Goal: Task Accomplishment & Management: Manage account settings

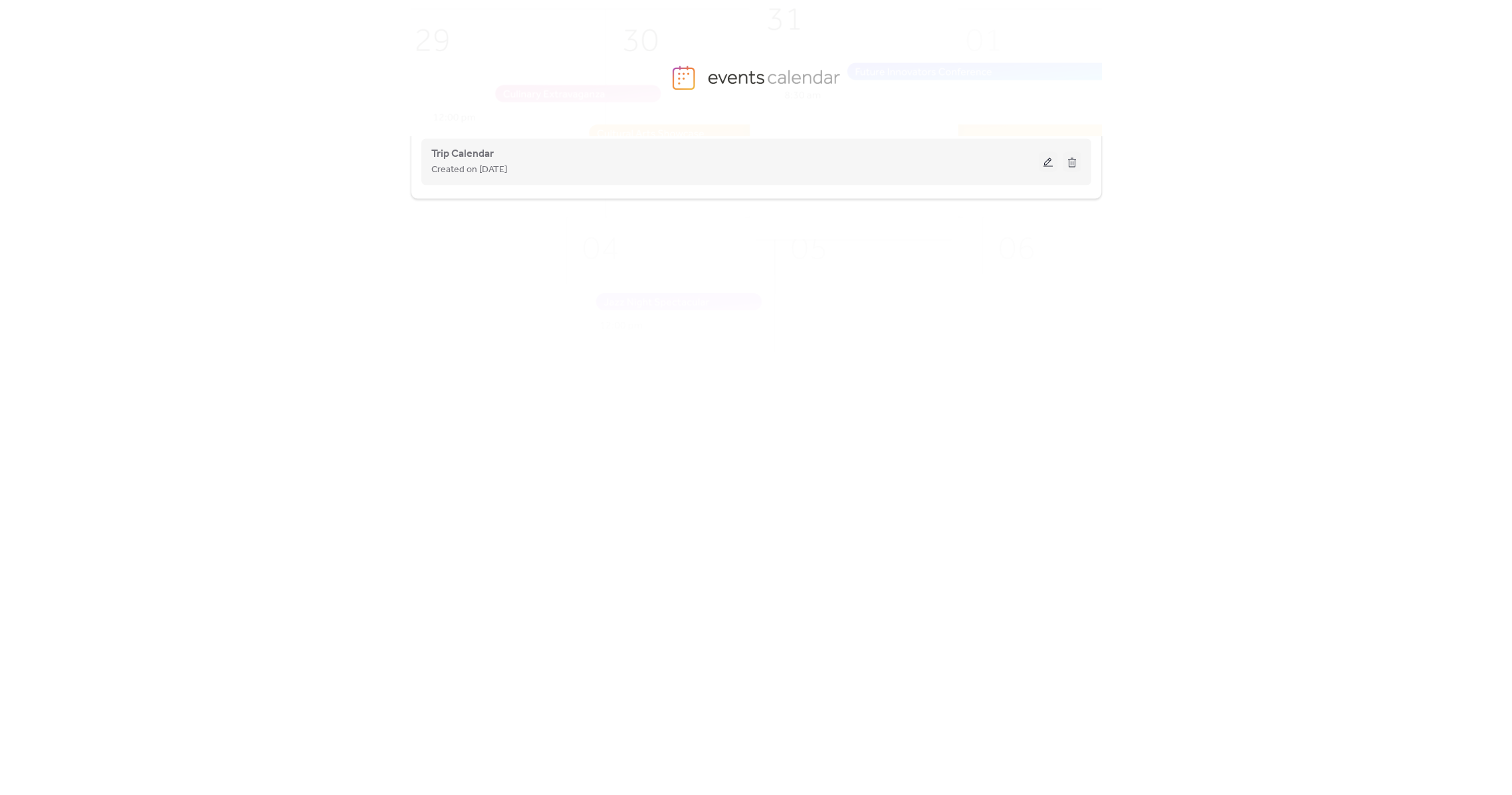
click at [1051, 168] on button at bounding box center [1048, 161] width 19 height 20
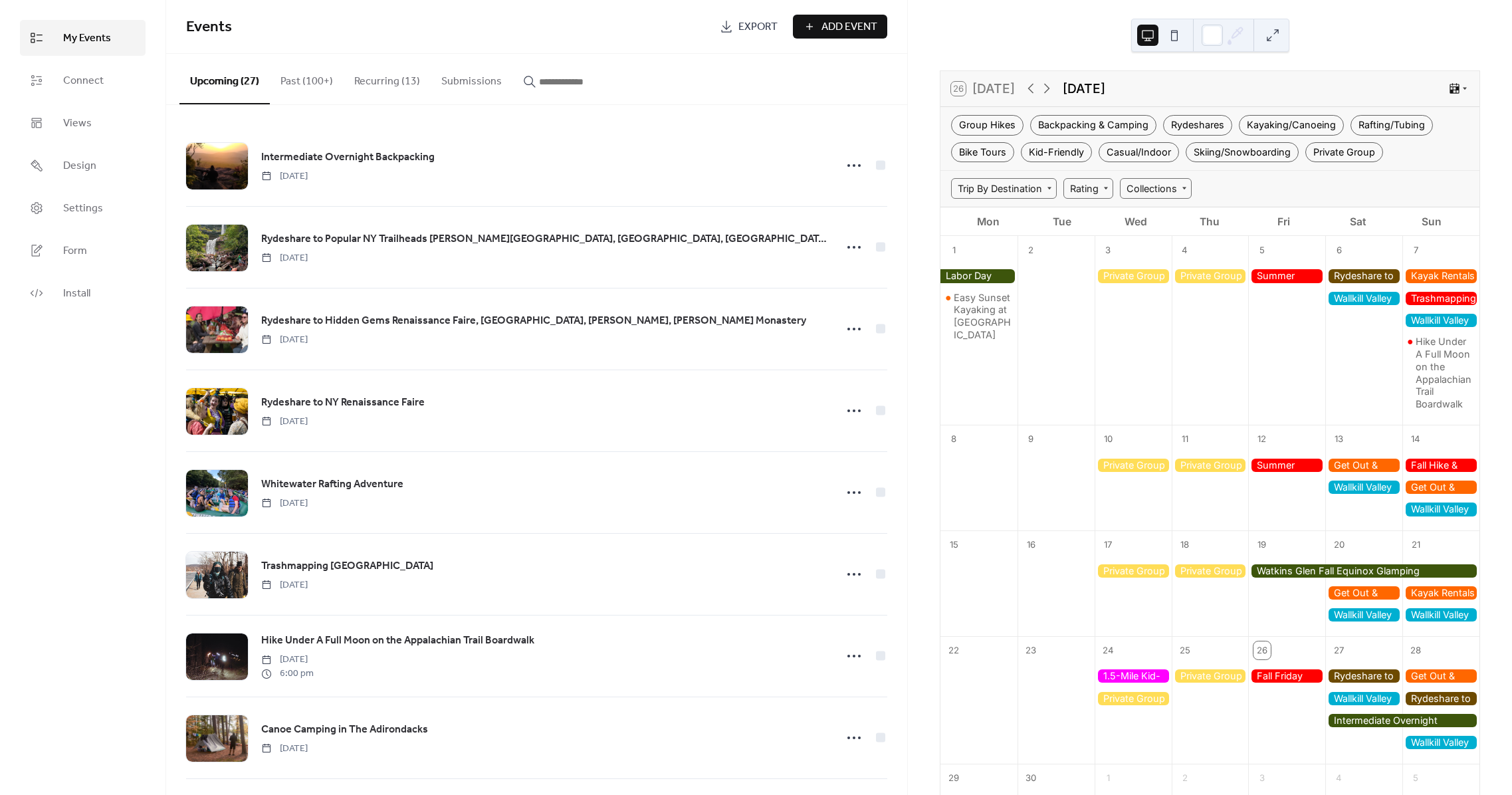
click at [362, 82] on button "Recurring (13)" at bounding box center [387, 79] width 87 height 49
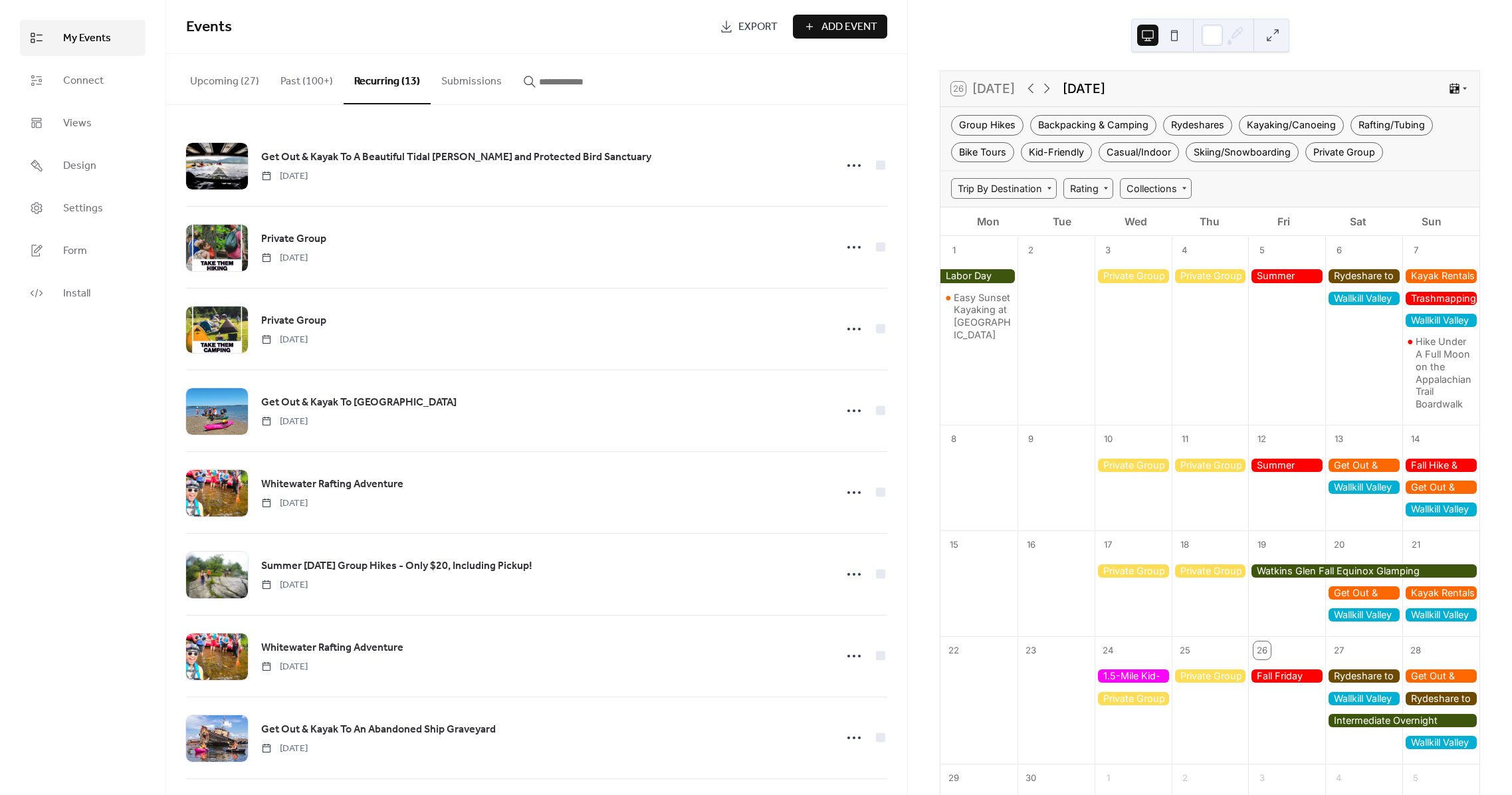
click at [301, 79] on button "Past (100+)" at bounding box center [307, 79] width 74 height 49
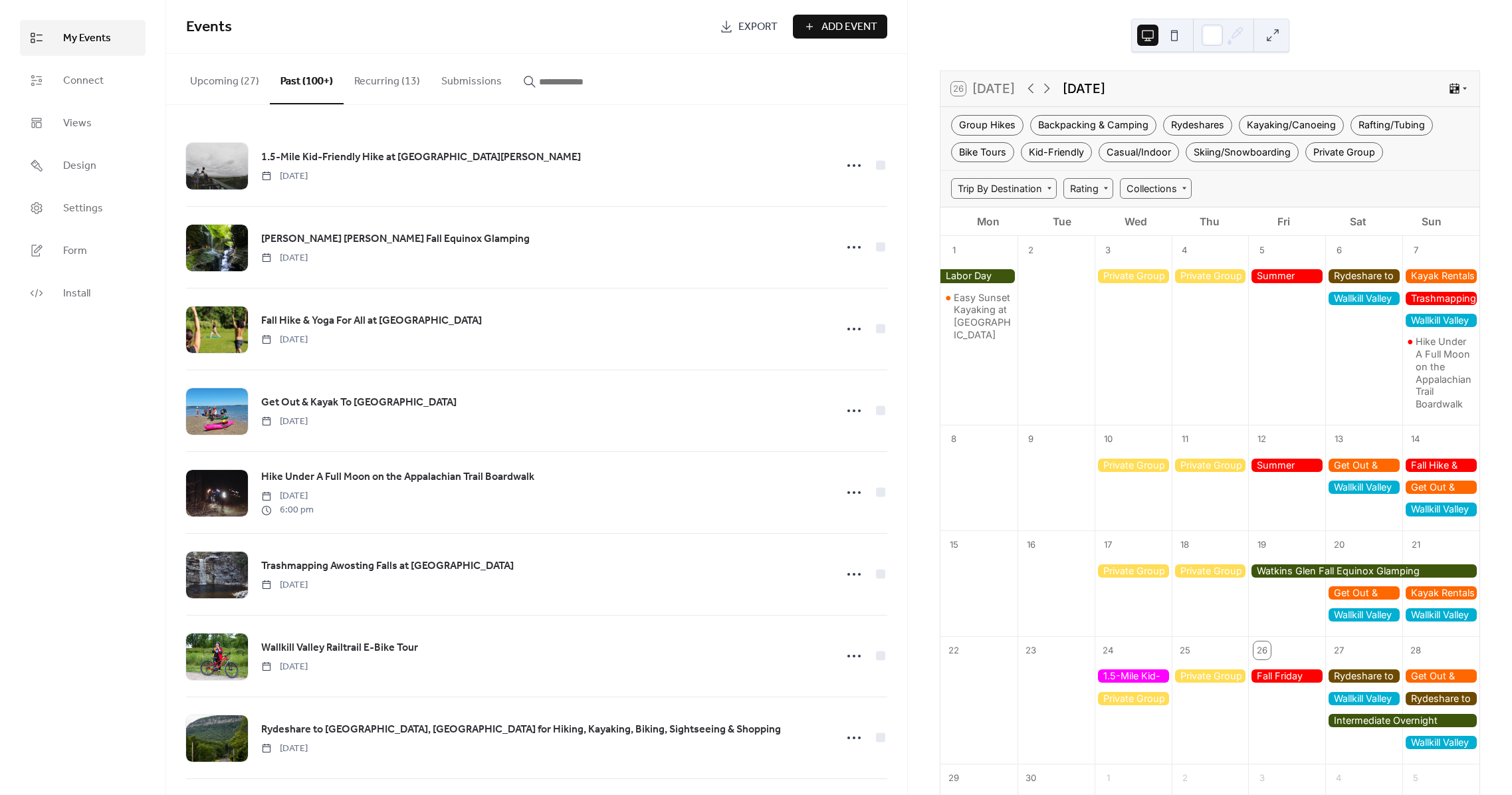
click at [222, 80] on button "Upcoming (27)" at bounding box center [225, 79] width 90 height 49
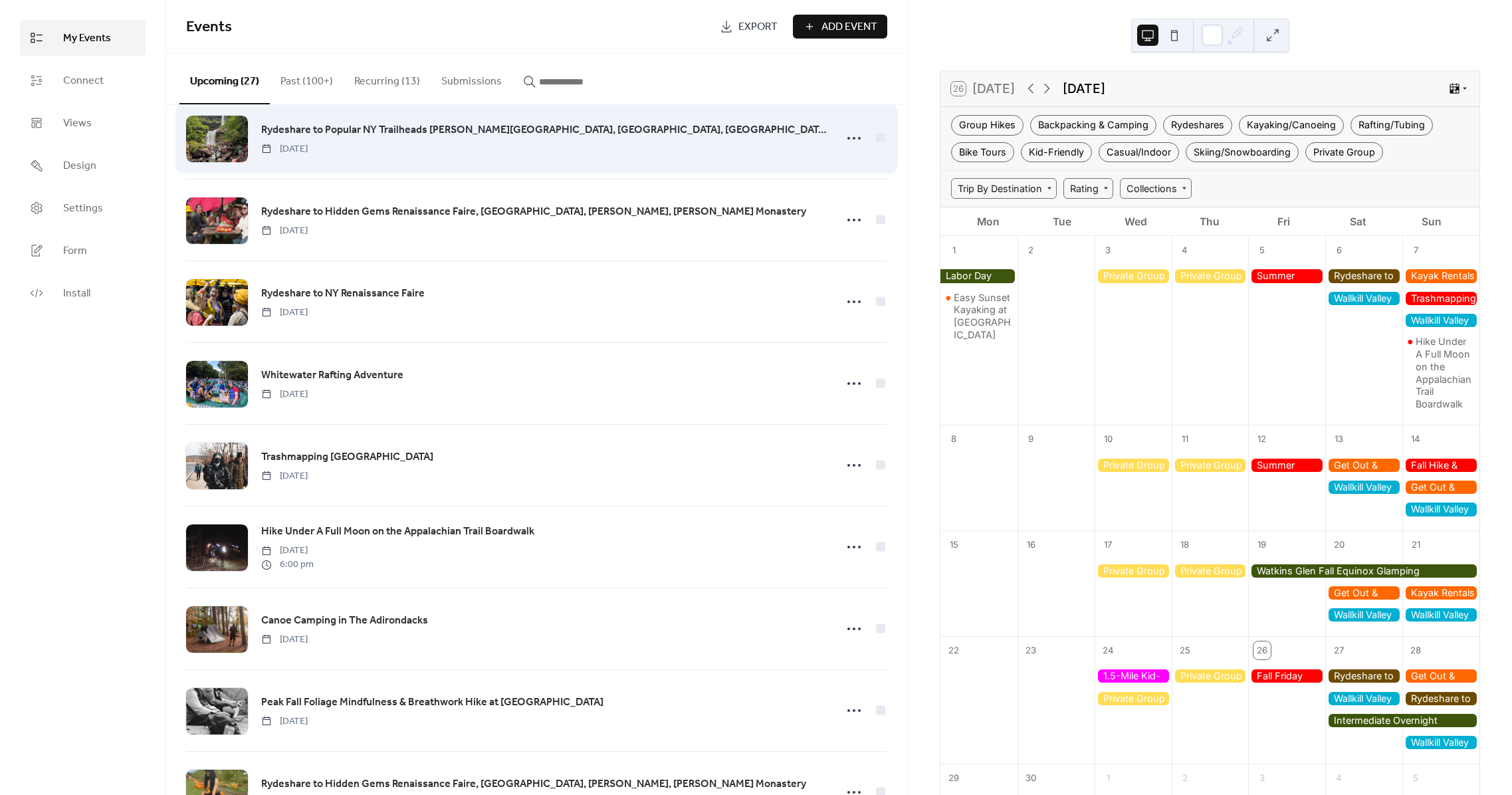
scroll to position [108, 0]
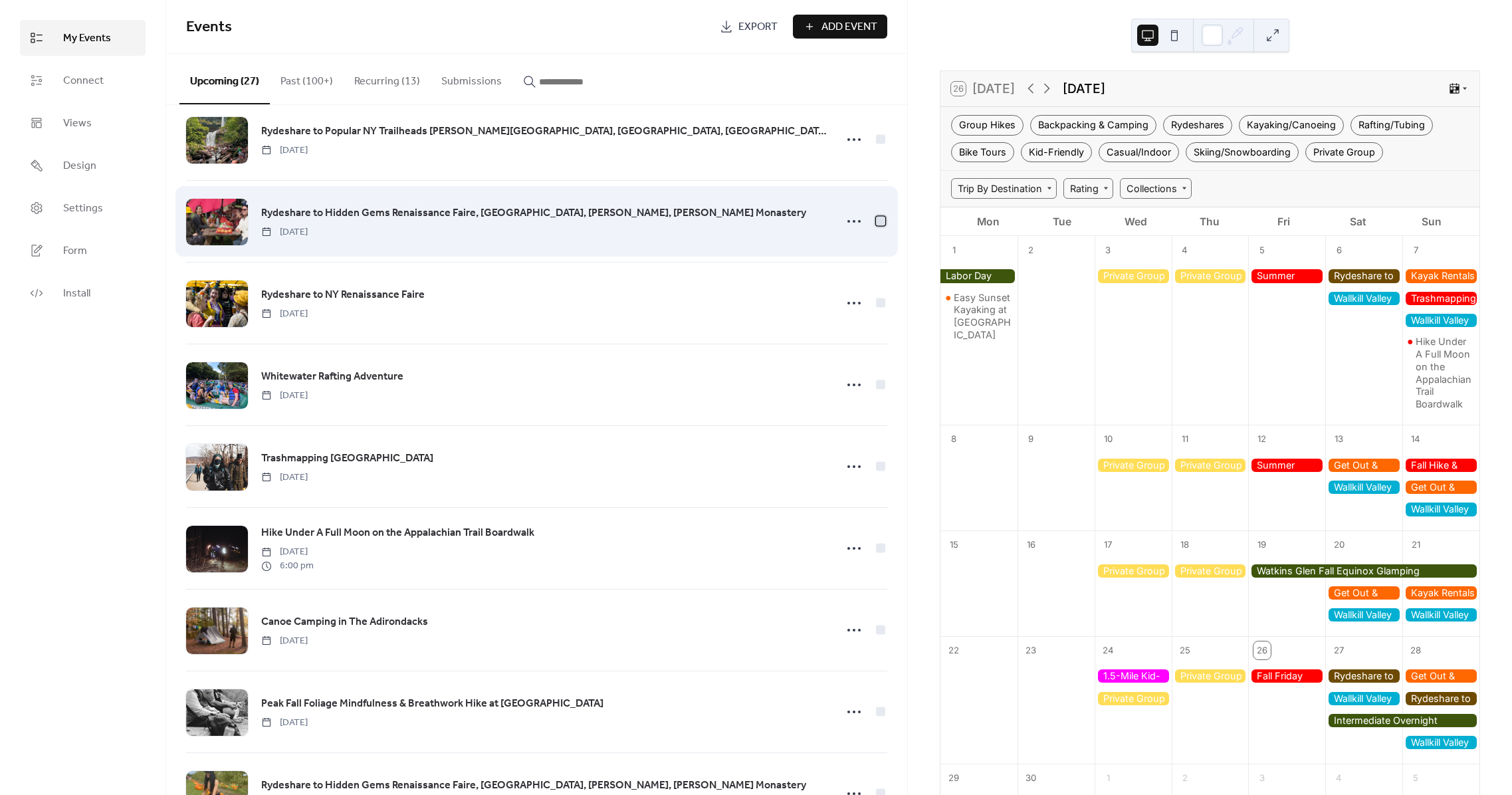
click at [876, 222] on div at bounding box center [881, 220] width 10 height 10
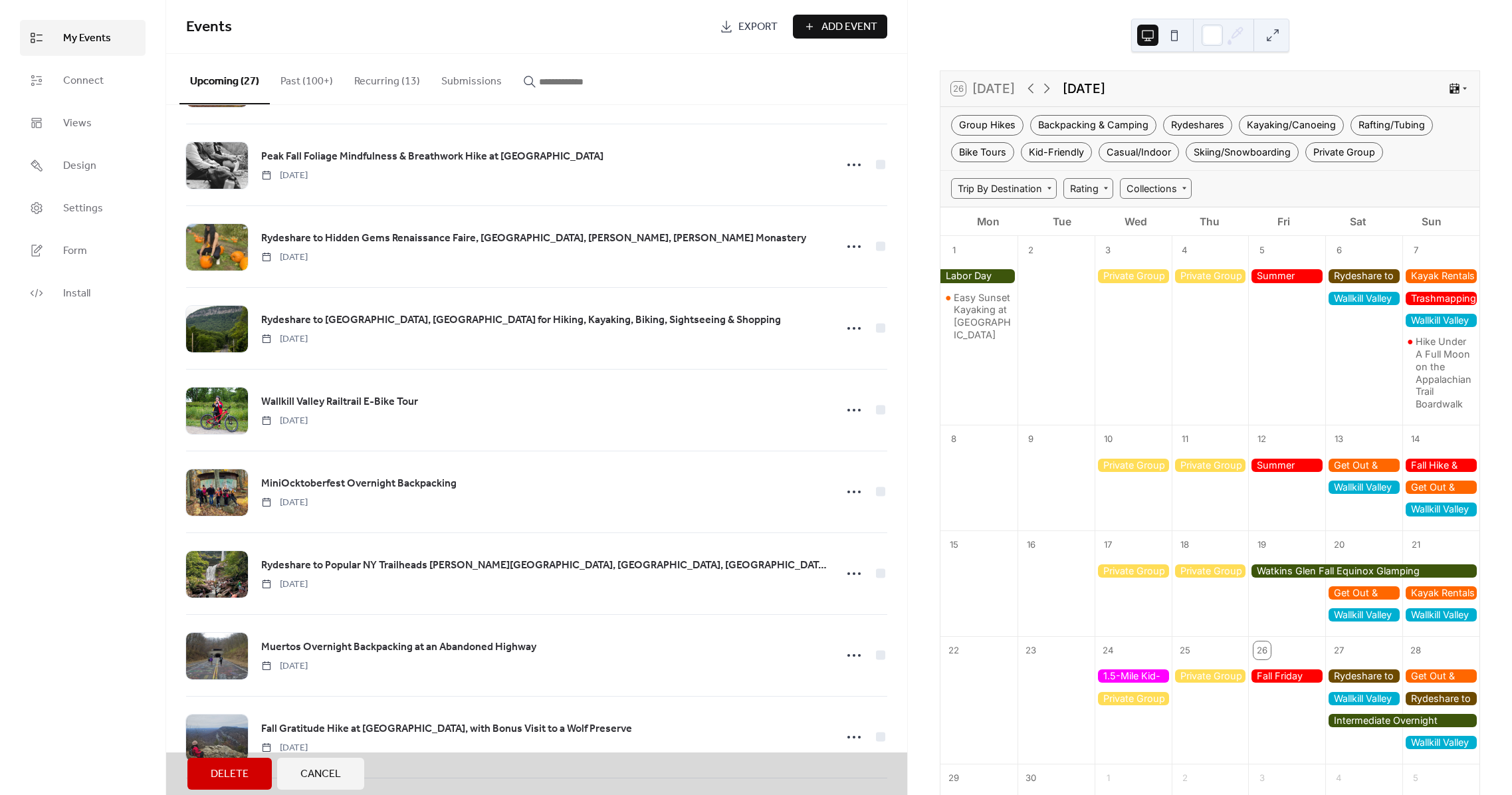
scroll to position [657, 0]
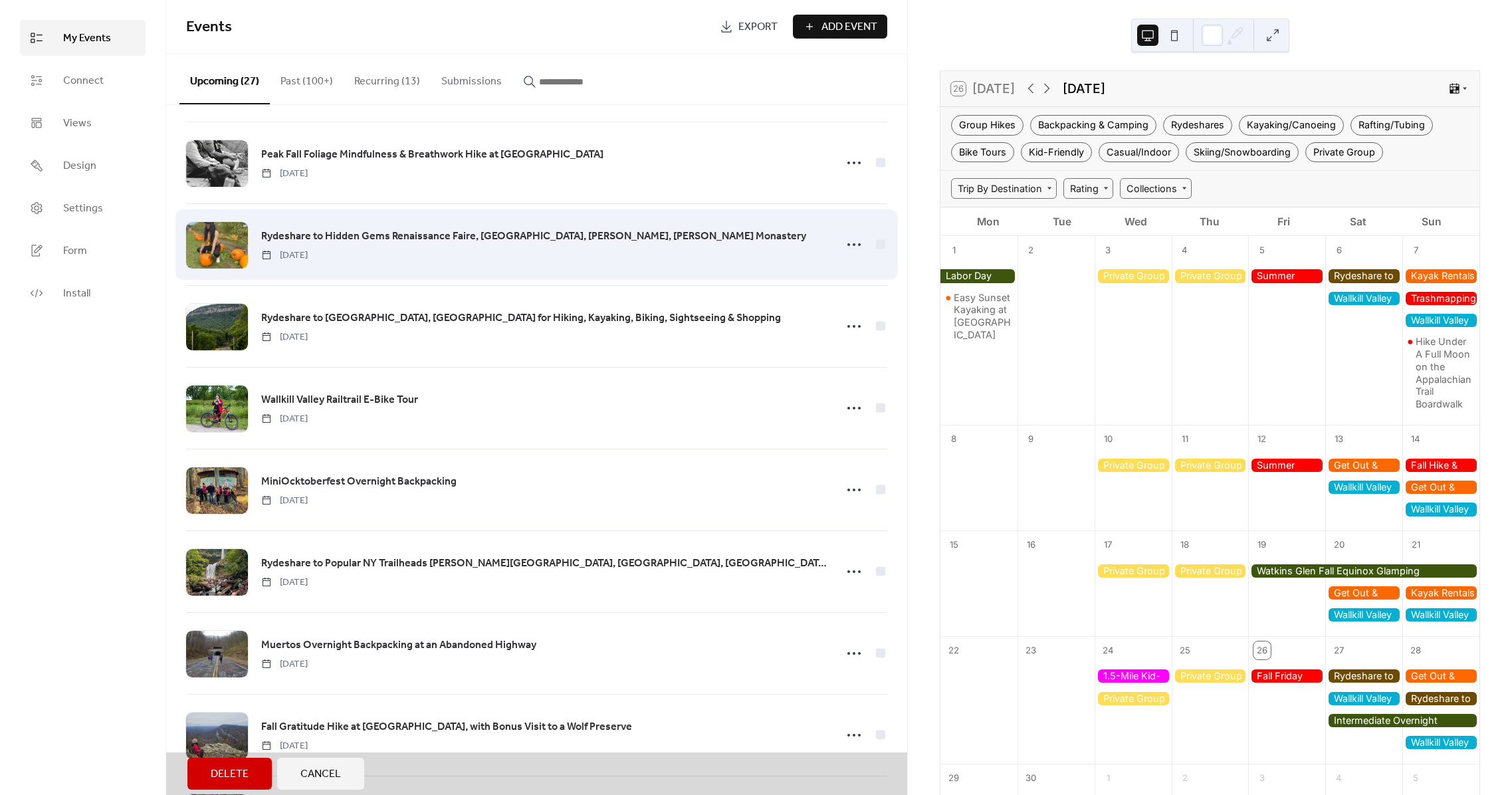
click at [878, 247] on div "Rydeshare to Hidden Gems Renaissance Faire, [GEOGRAPHIC_DATA], [GEOGRAPHIC_DATA…" at bounding box center [537, 244] width 701 height 82
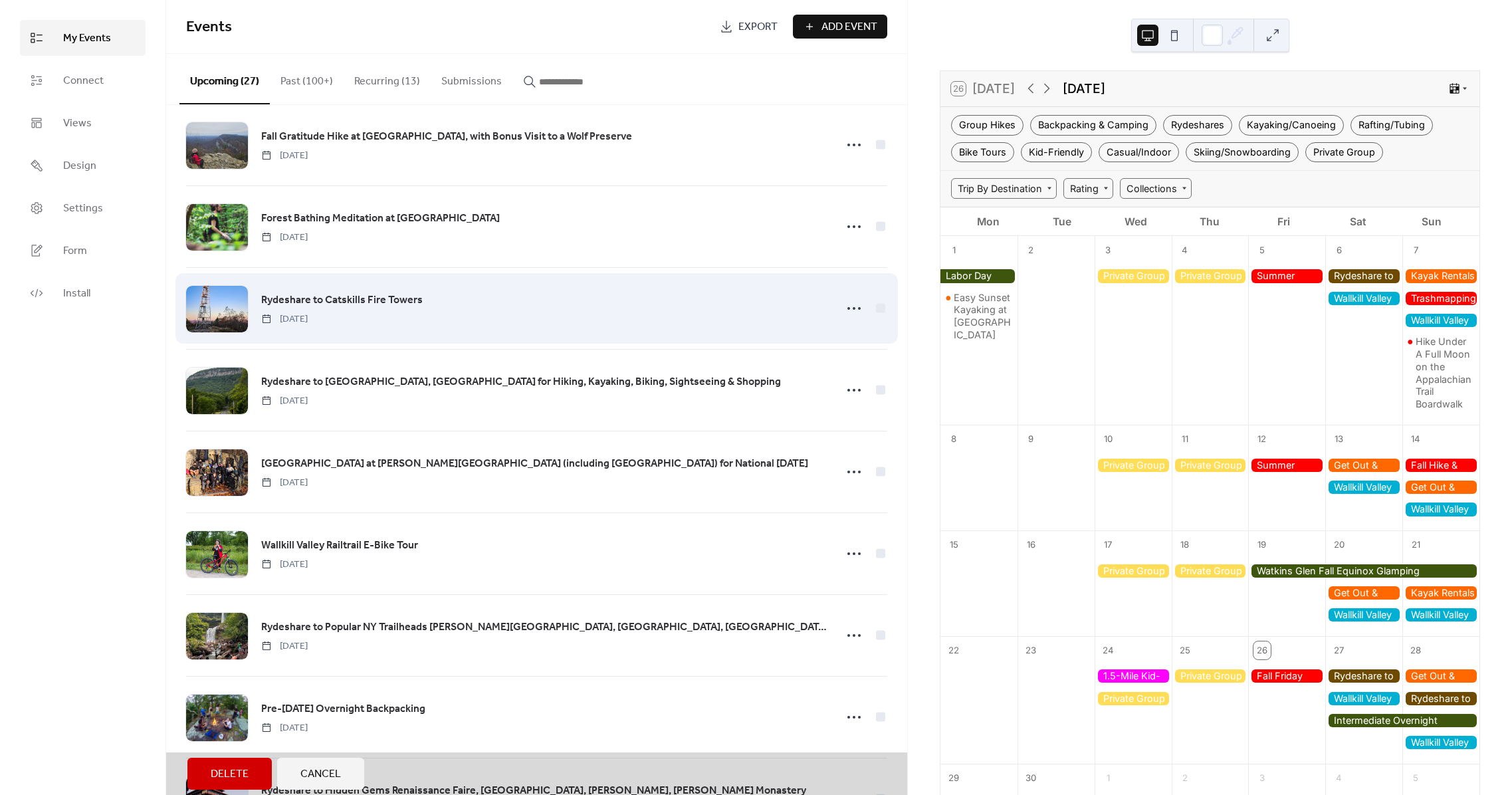
scroll to position [1245, 0]
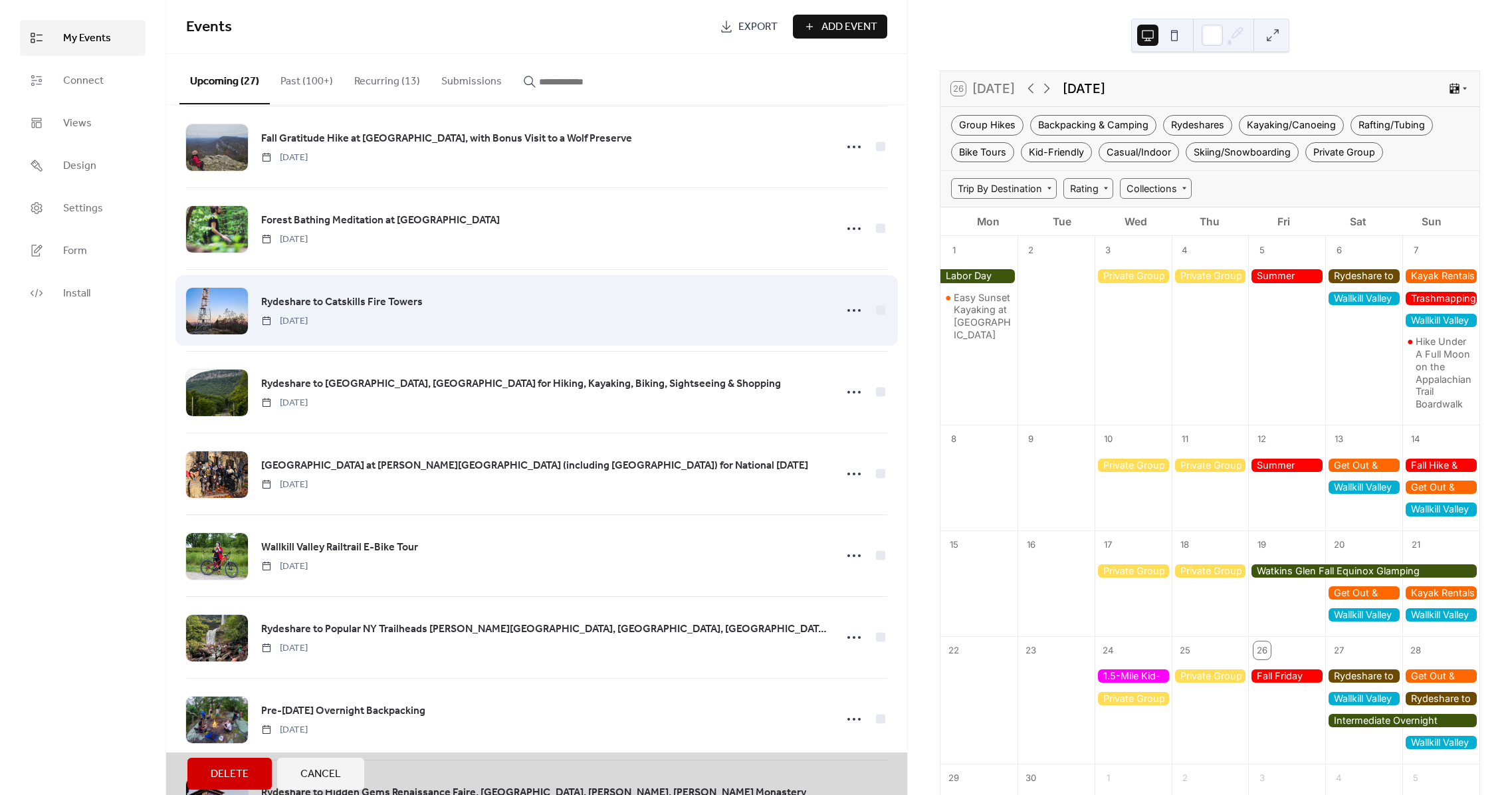
click at [875, 312] on div "Rydeshare to [GEOGRAPHIC_DATA] [DATE]" at bounding box center [537, 310] width 701 height 82
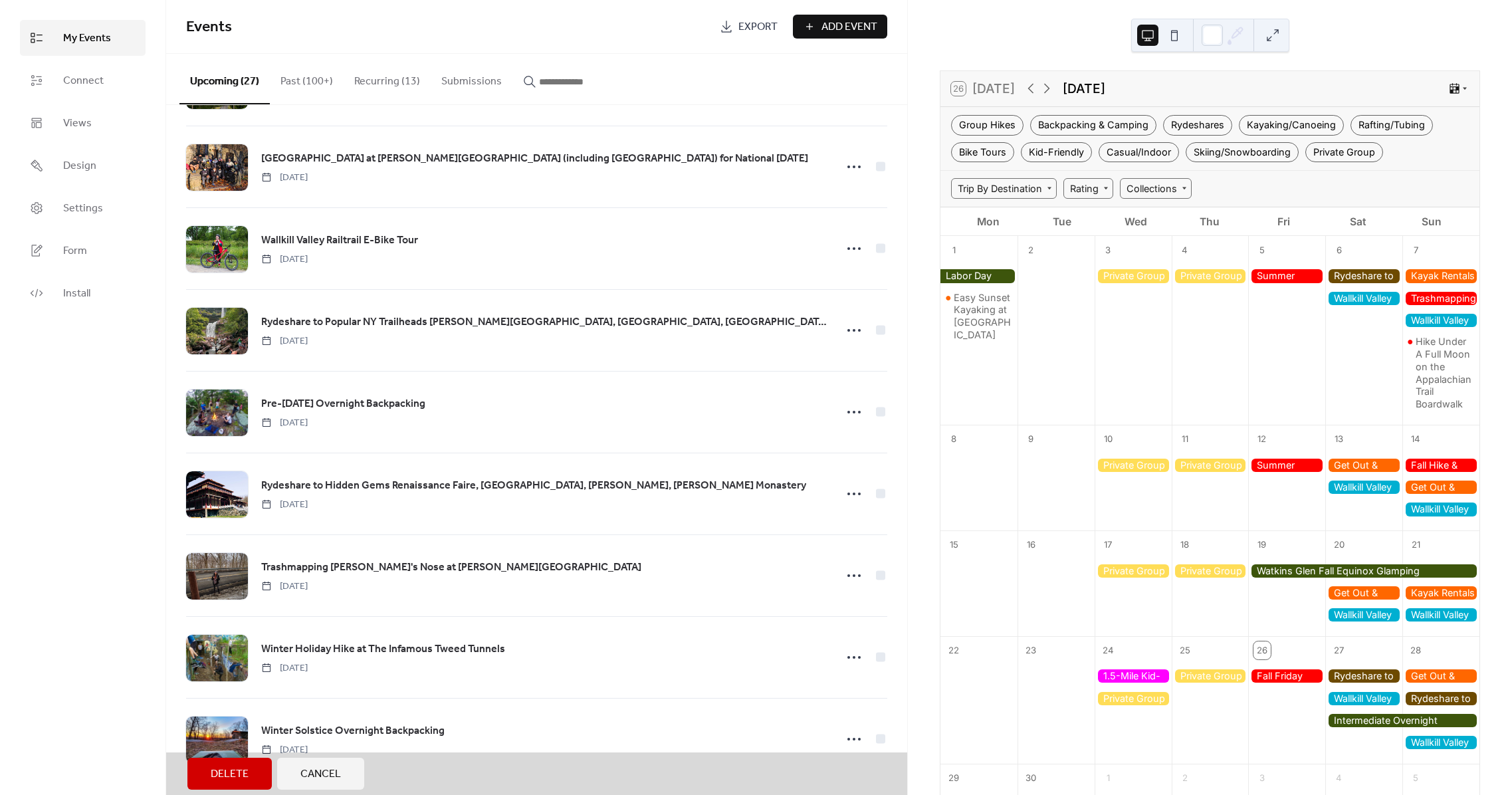
scroll to position [1557, 0]
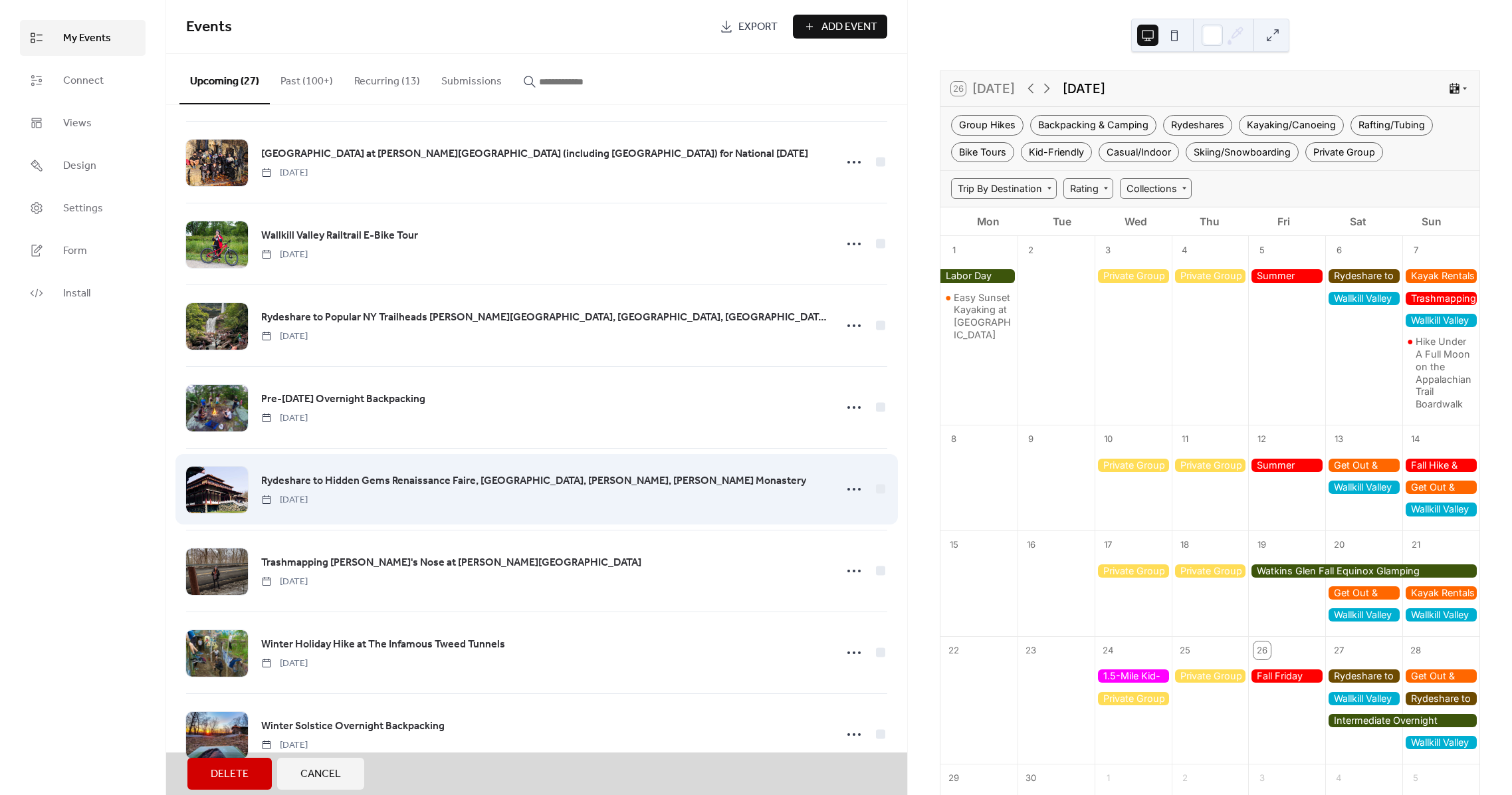
click at [873, 488] on div "Rydeshare to Hidden Gems Renaissance Faire, [GEOGRAPHIC_DATA], Weed Orchards, […" at bounding box center [537, 489] width 701 height 82
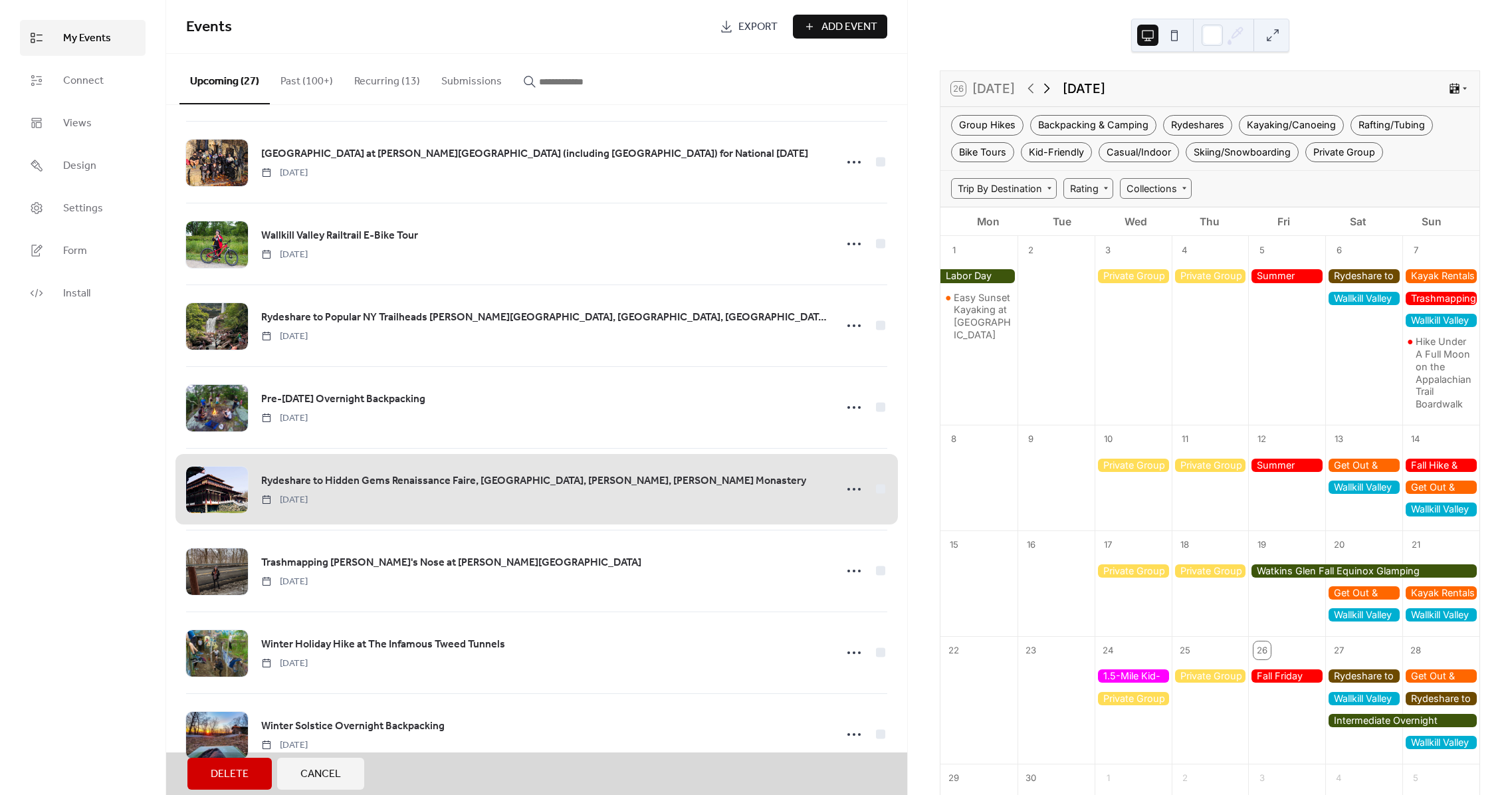
click at [1041, 89] on icon at bounding box center [1047, 88] width 16 height 16
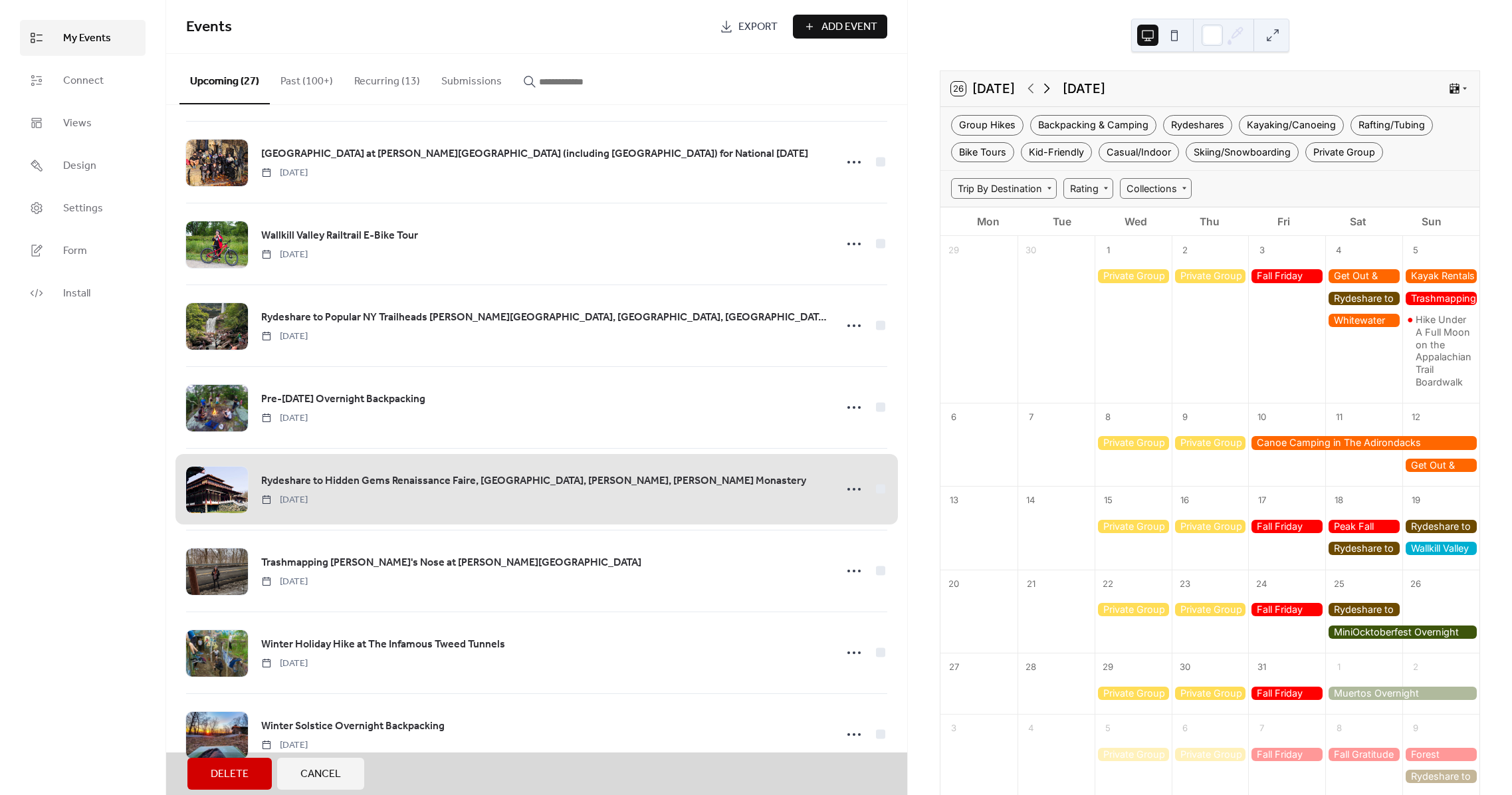
click at [1041, 89] on icon at bounding box center [1047, 88] width 16 height 16
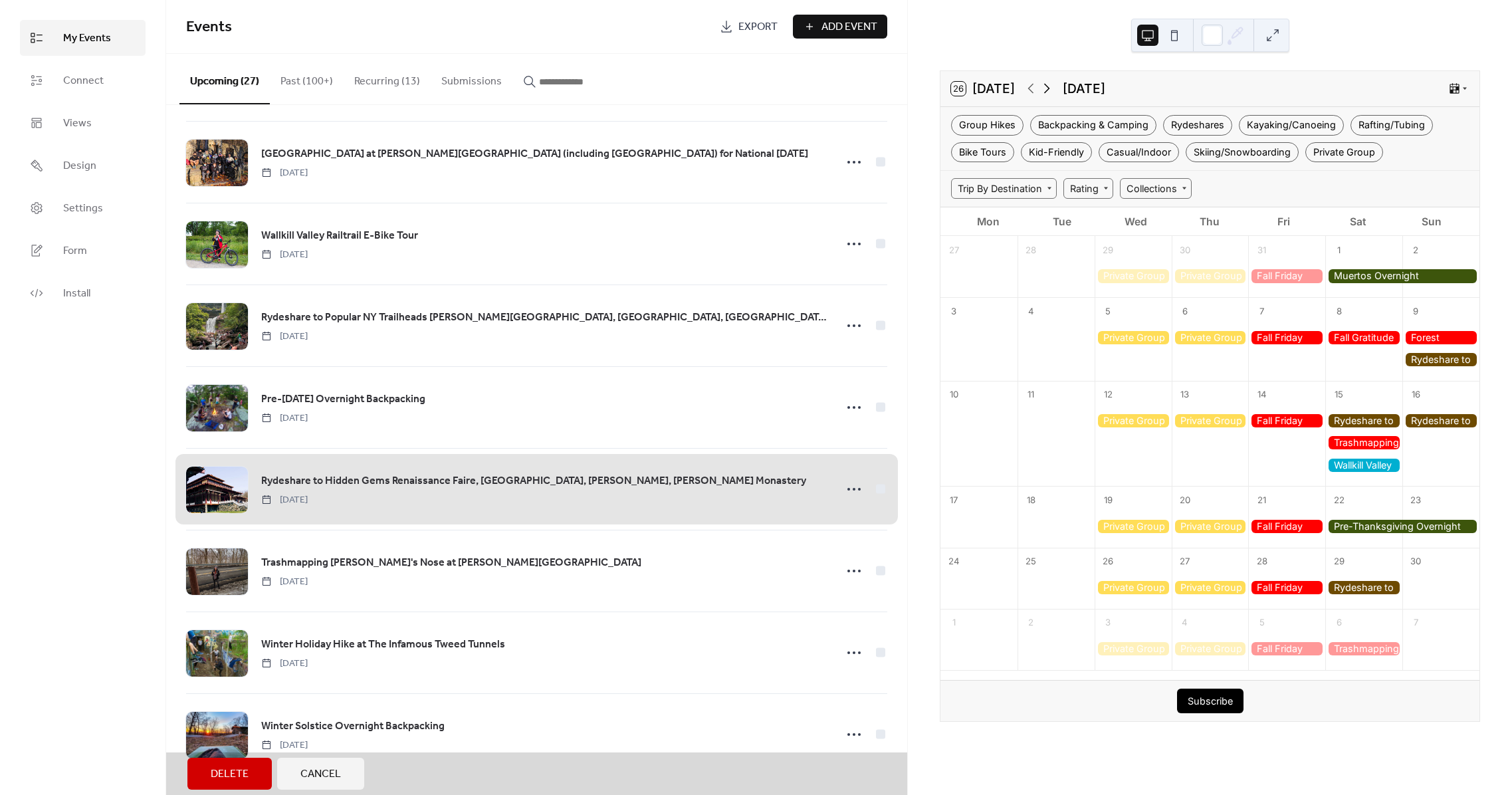
click at [1041, 89] on icon at bounding box center [1047, 88] width 16 height 16
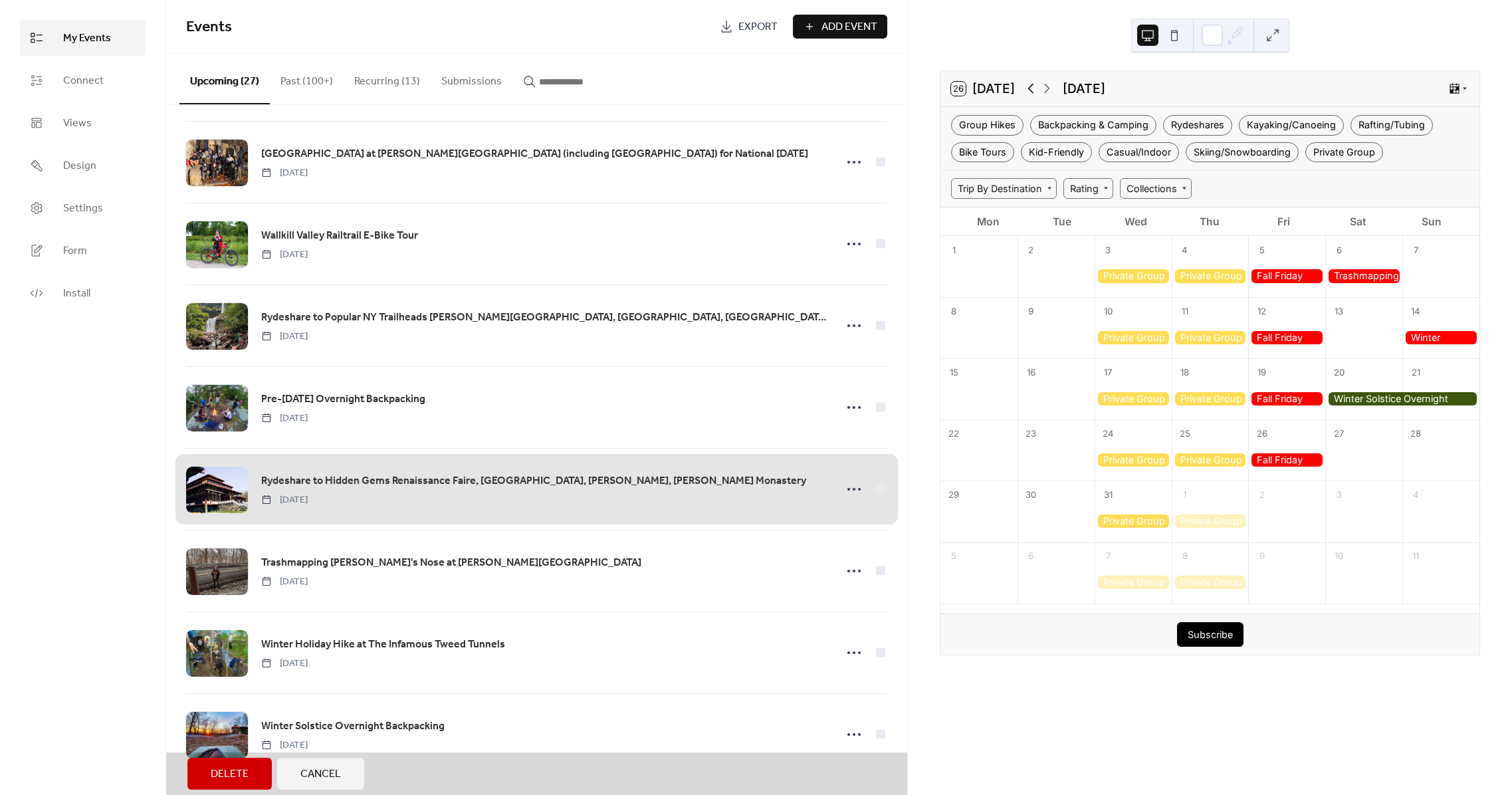
click at [1030, 90] on icon at bounding box center [1030, 88] width 6 height 10
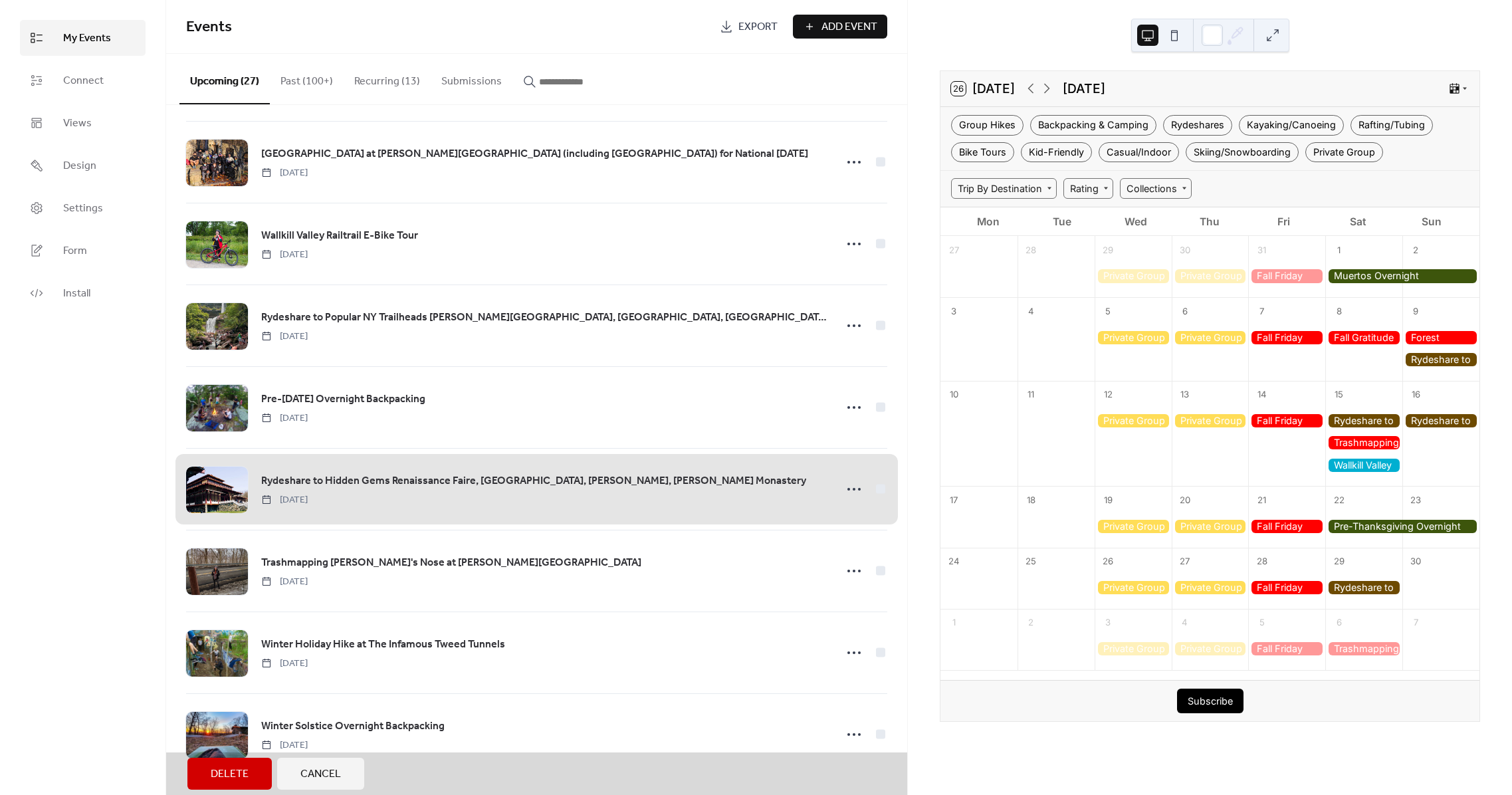
click at [240, 779] on span "Delete" at bounding box center [229, 775] width 38 height 16
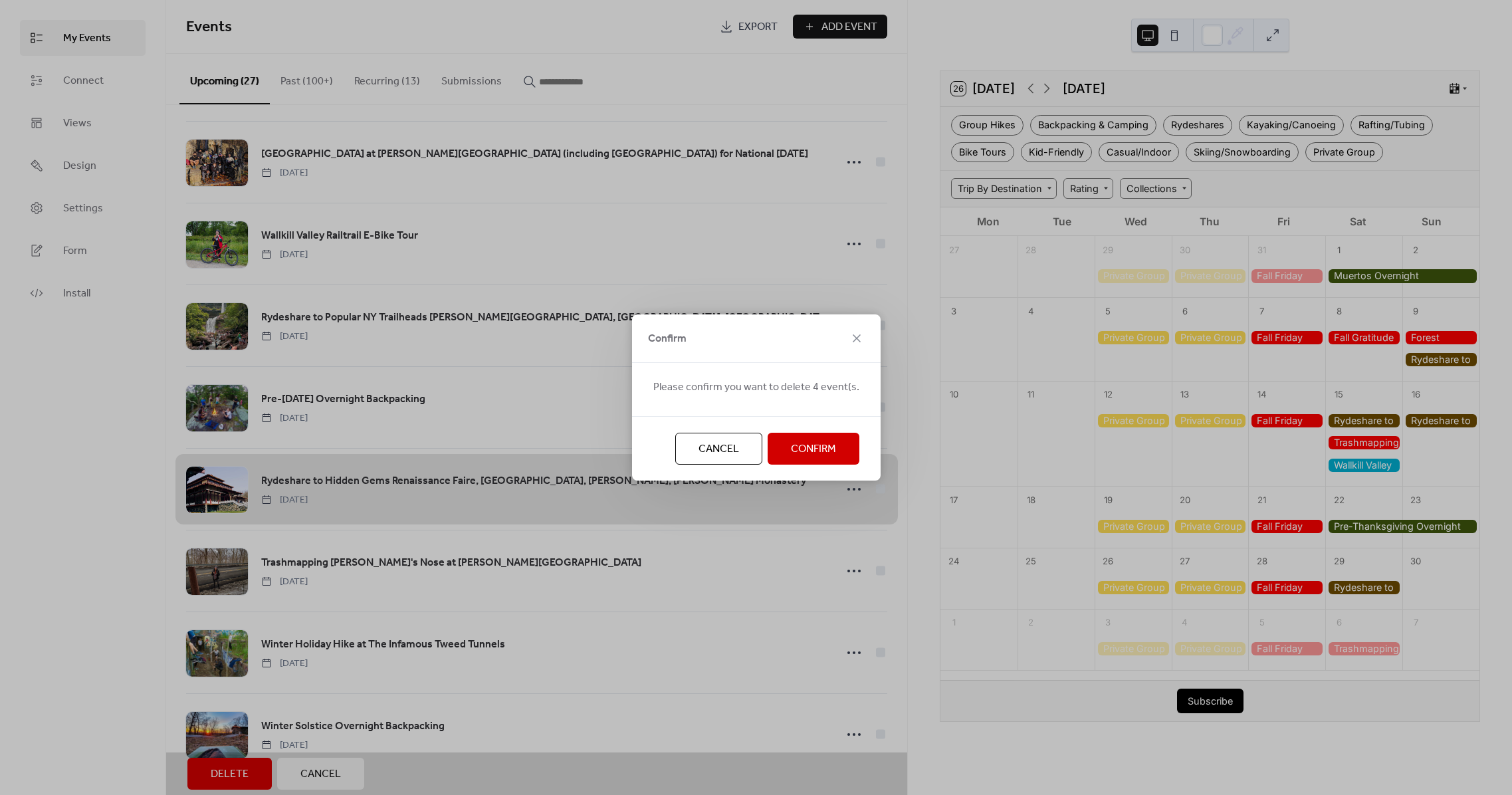
click at [831, 448] on span "Confirm" at bounding box center [813, 449] width 45 height 16
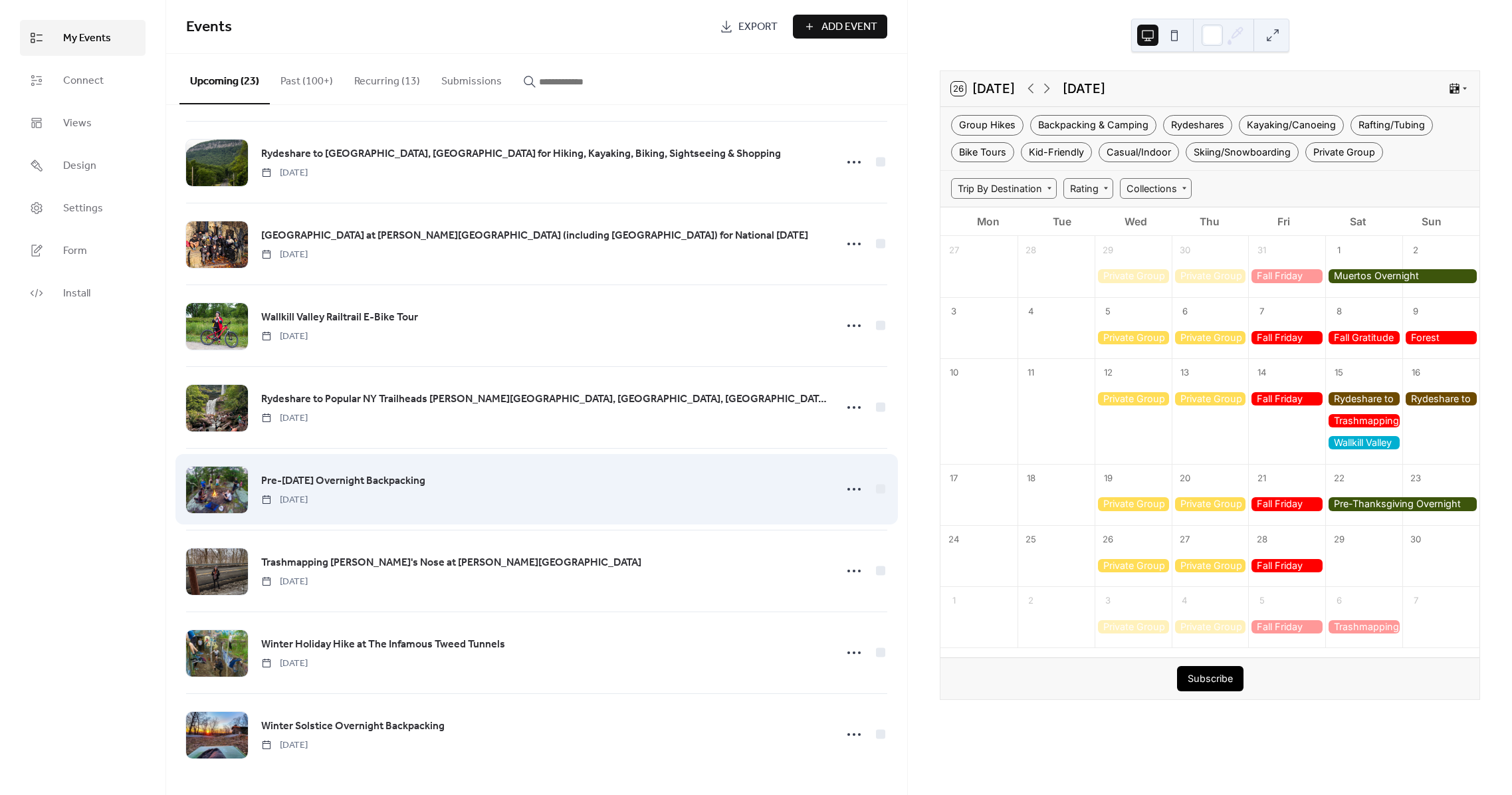
scroll to position [1230, 0]
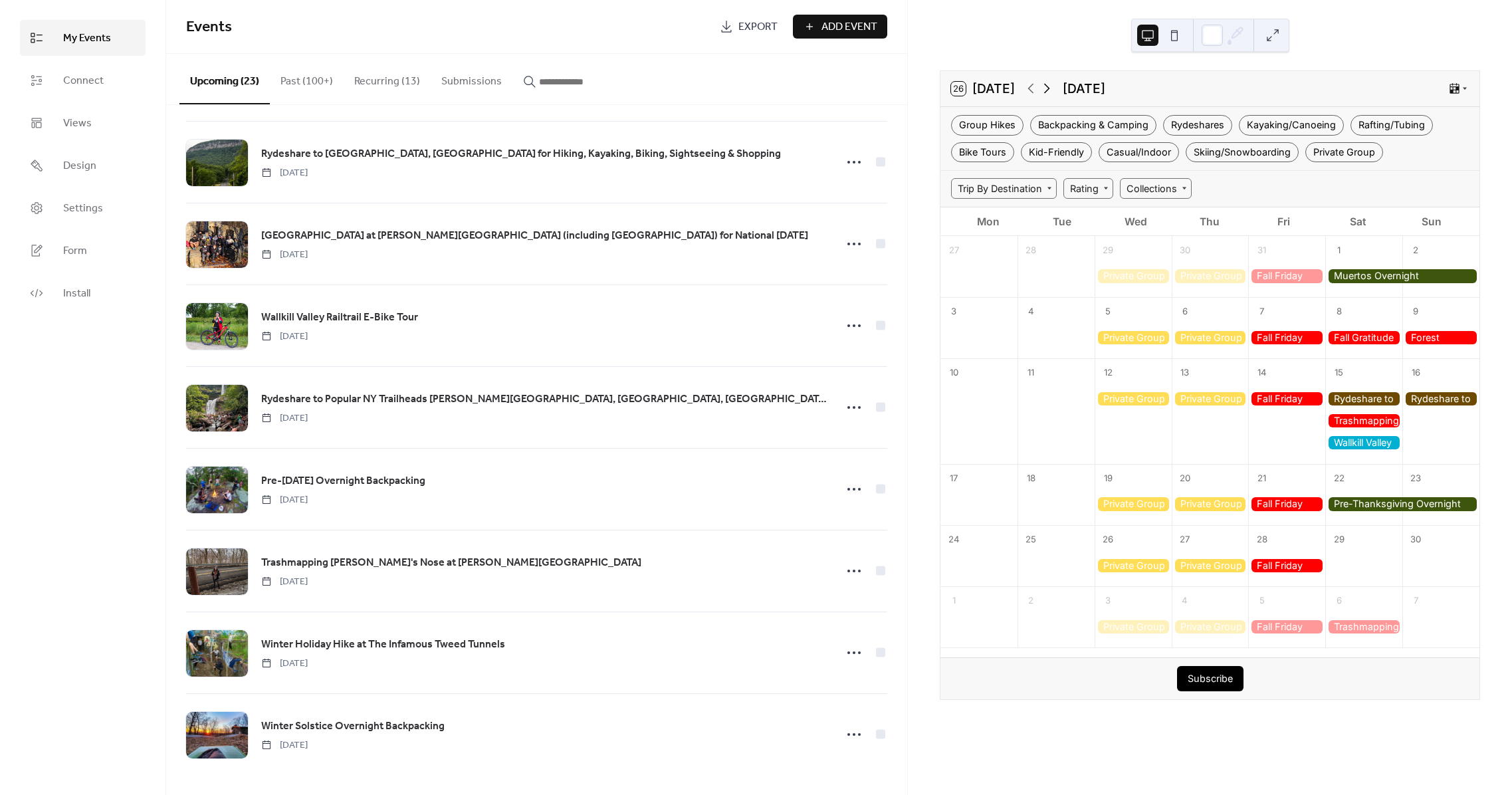
click at [1052, 92] on icon at bounding box center [1047, 88] width 16 height 16
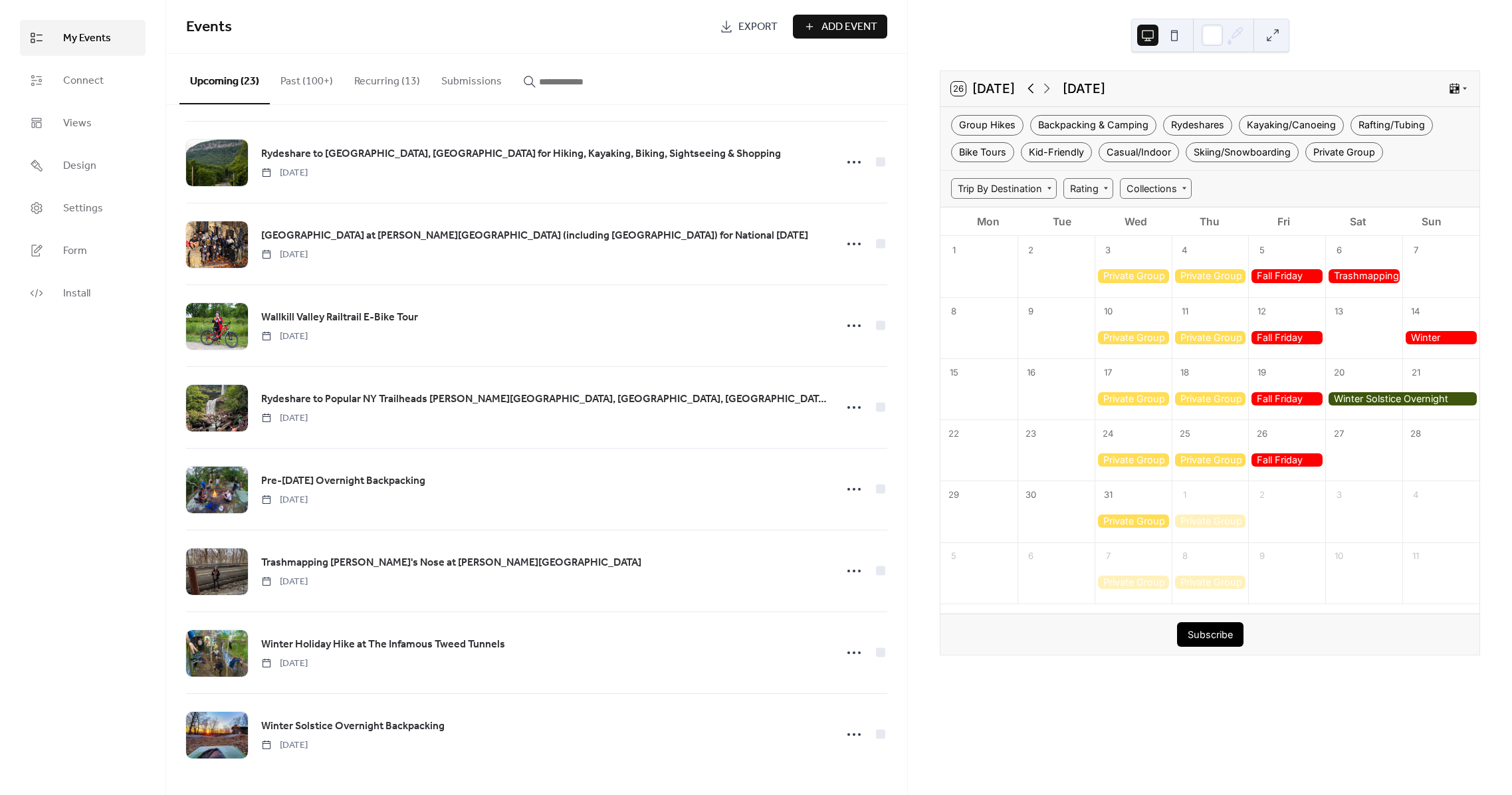
click at [1032, 91] on icon at bounding box center [1030, 88] width 6 height 10
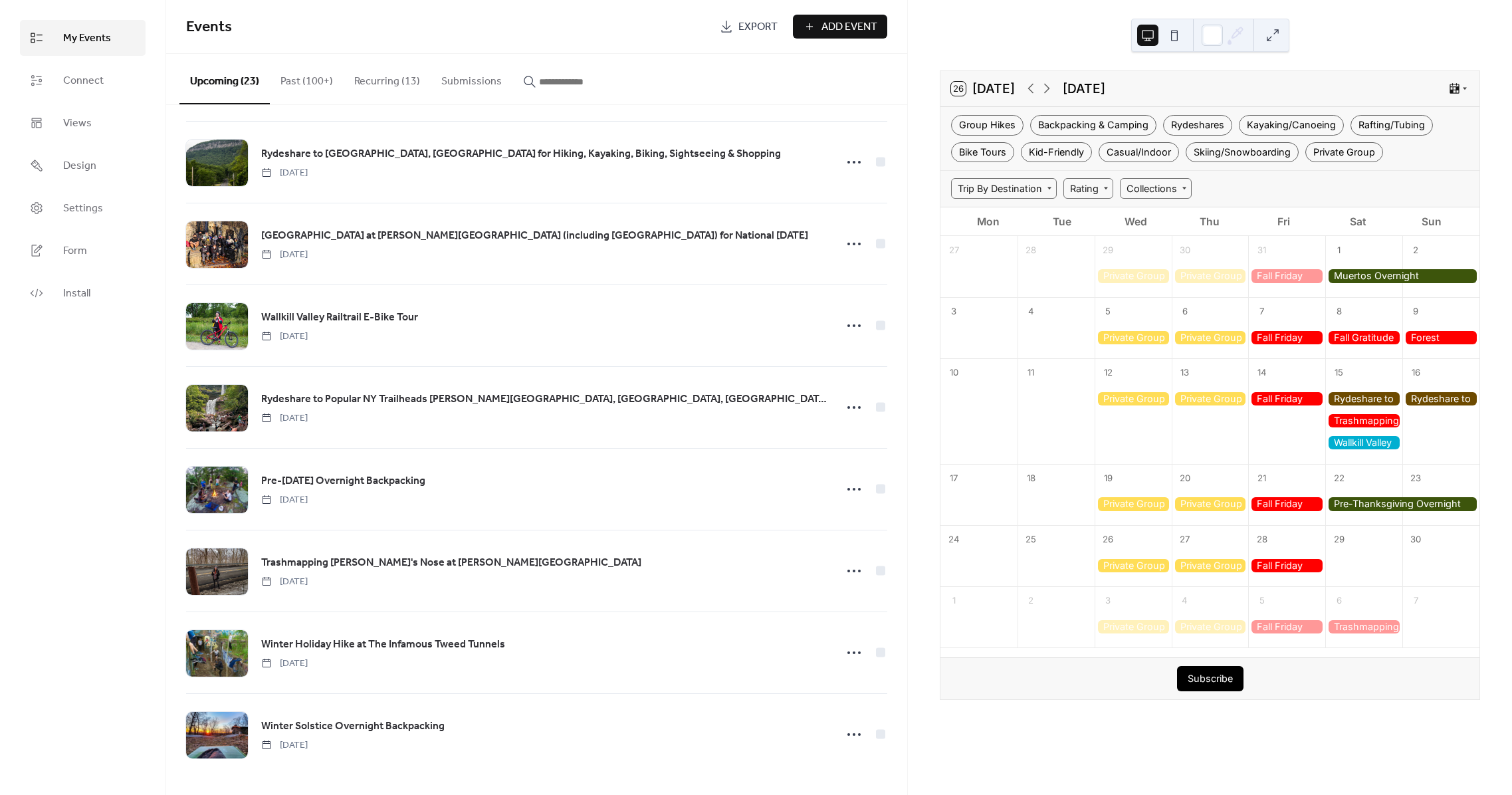
click at [1369, 398] on div at bounding box center [1364, 399] width 77 height 13
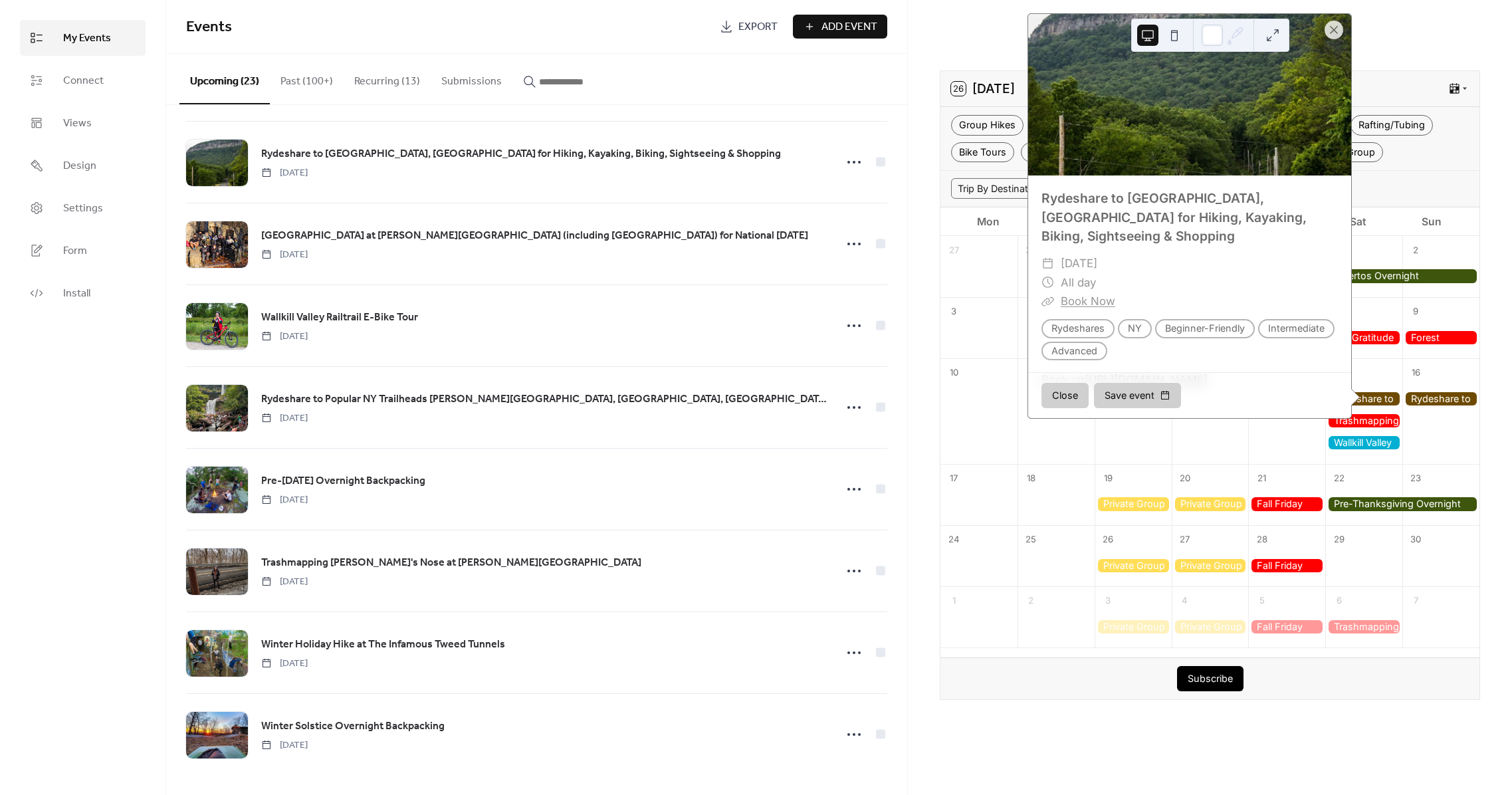
click at [1402, 398] on div at bounding box center [1441, 399] width 77 height 13
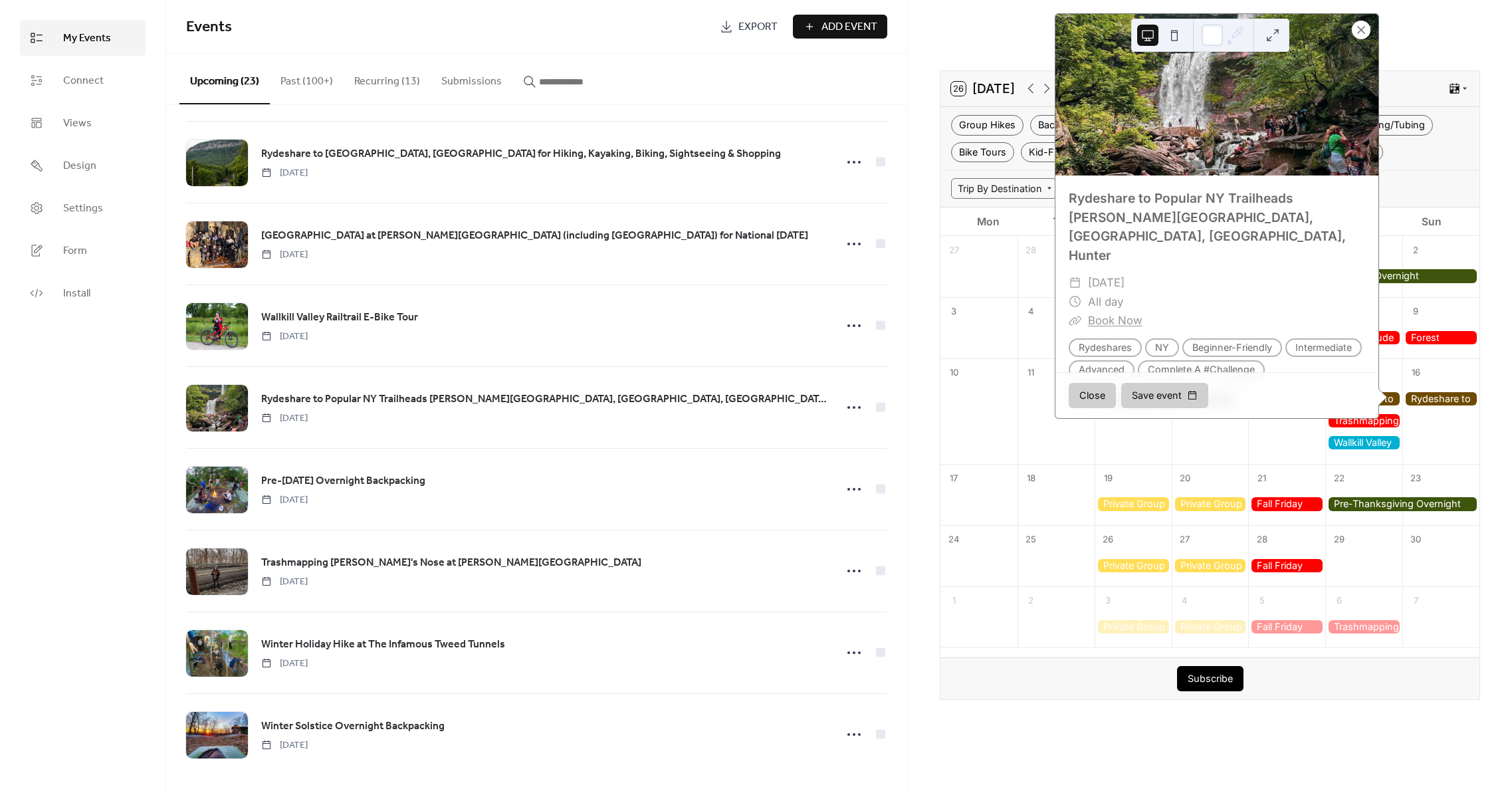
click at [1353, 33] on div at bounding box center [1361, 30] width 19 height 19
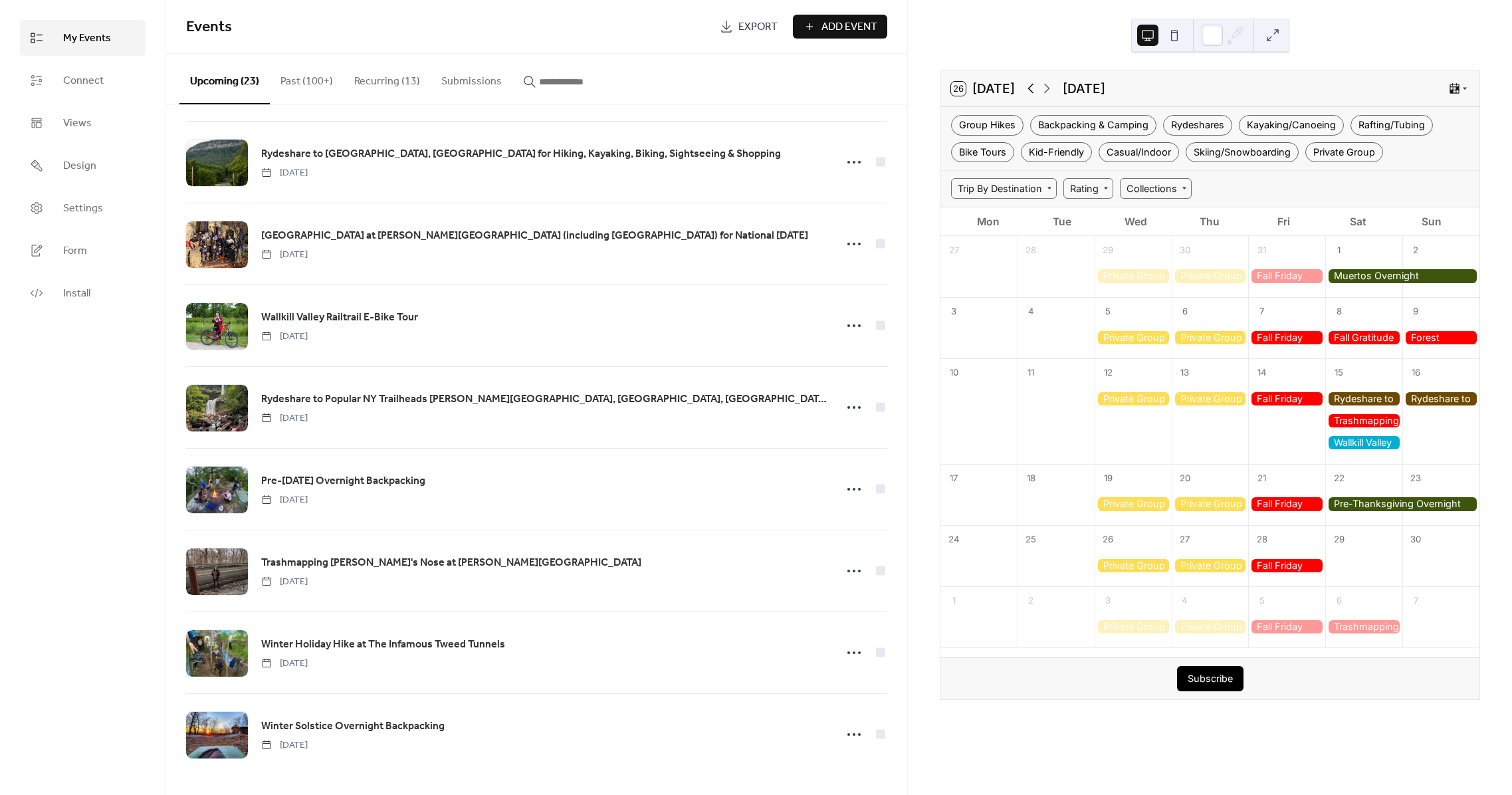
click at [1034, 90] on icon at bounding box center [1031, 88] width 16 height 16
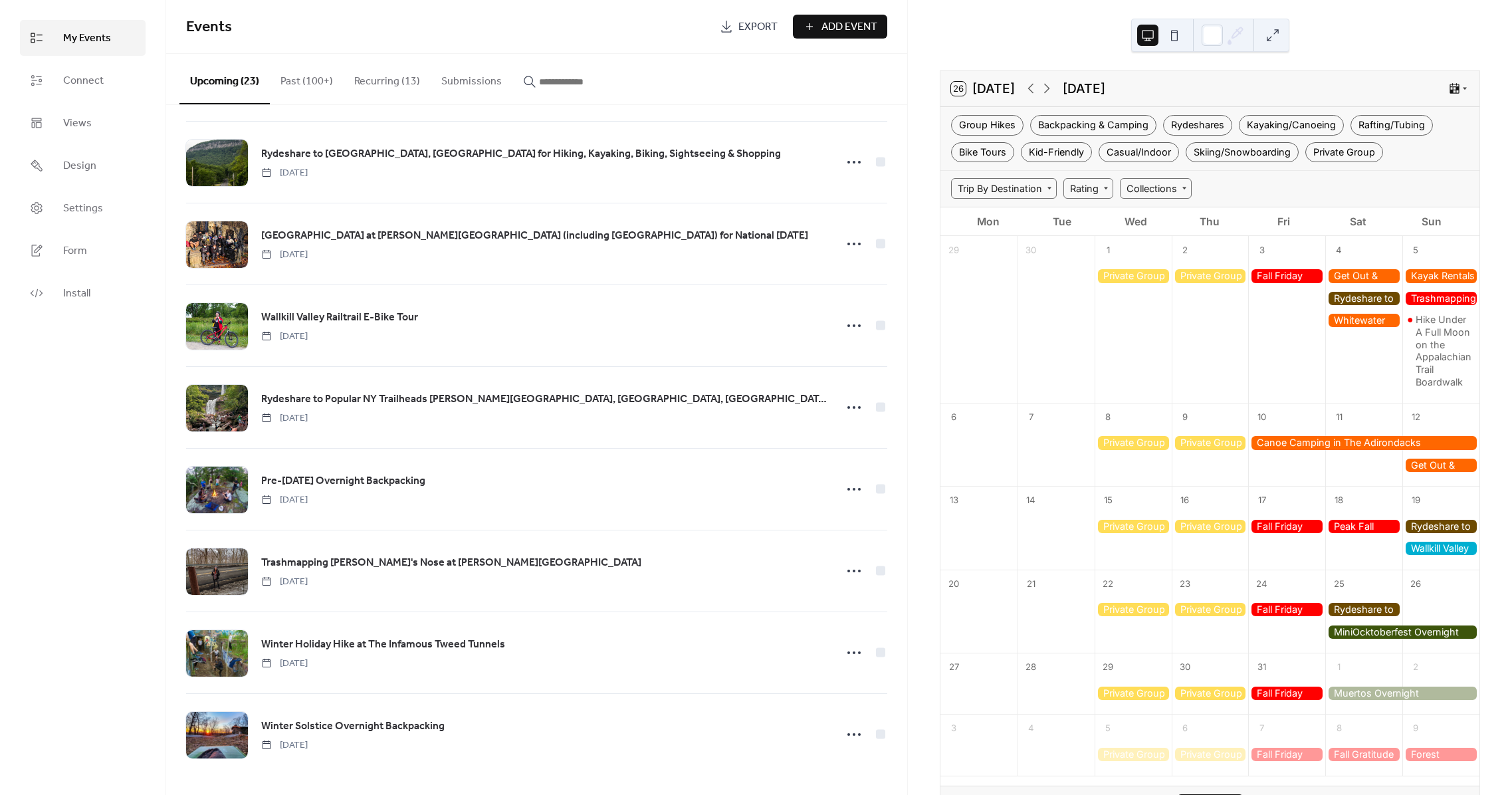
click at [1359, 306] on div at bounding box center [1364, 329] width 77 height 136
click at [1356, 297] on div at bounding box center [1364, 299] width 77 height 13
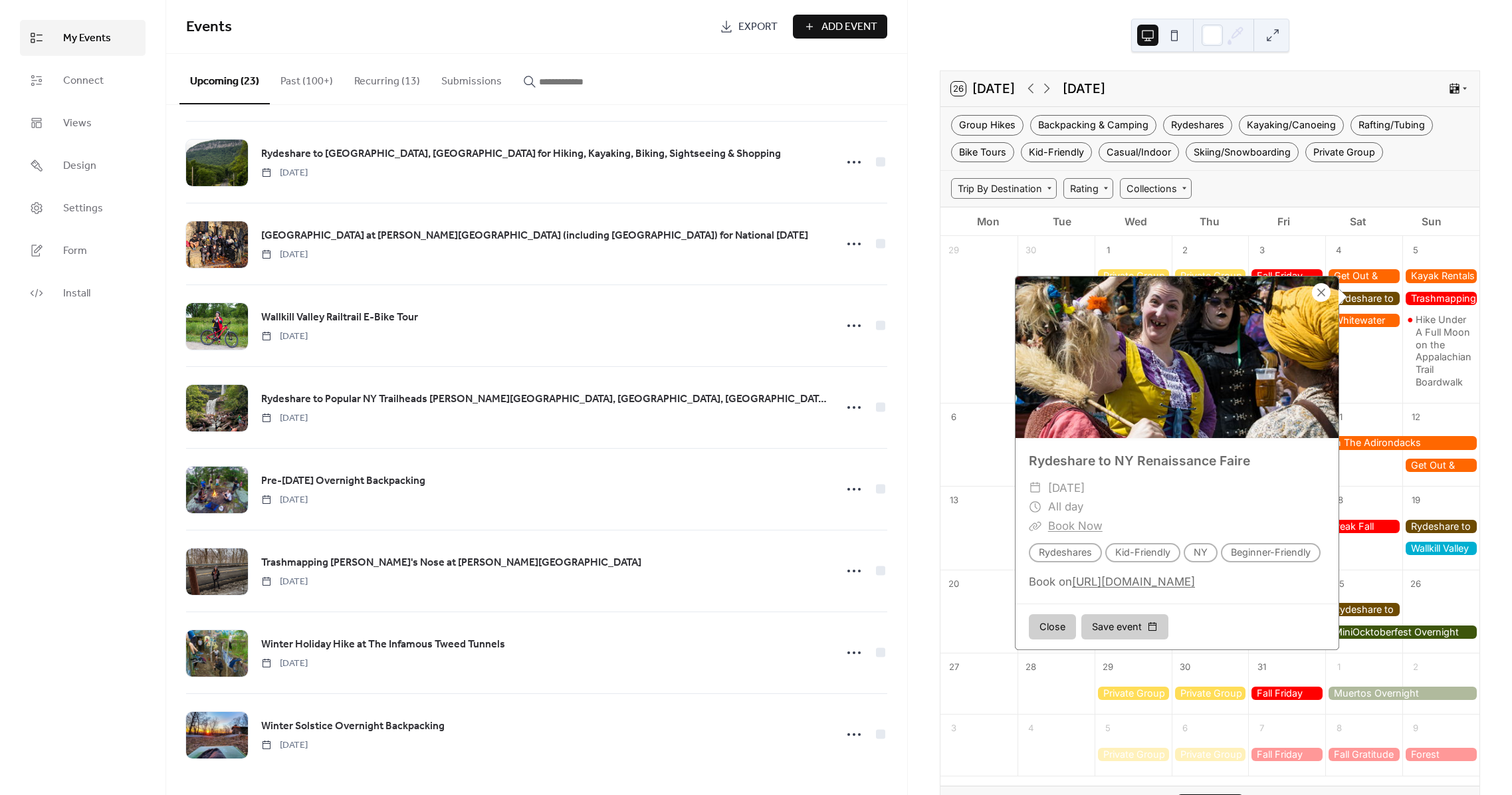
click at [1320, 296] on div at bounding box center [1321, 292] width 19 height 19
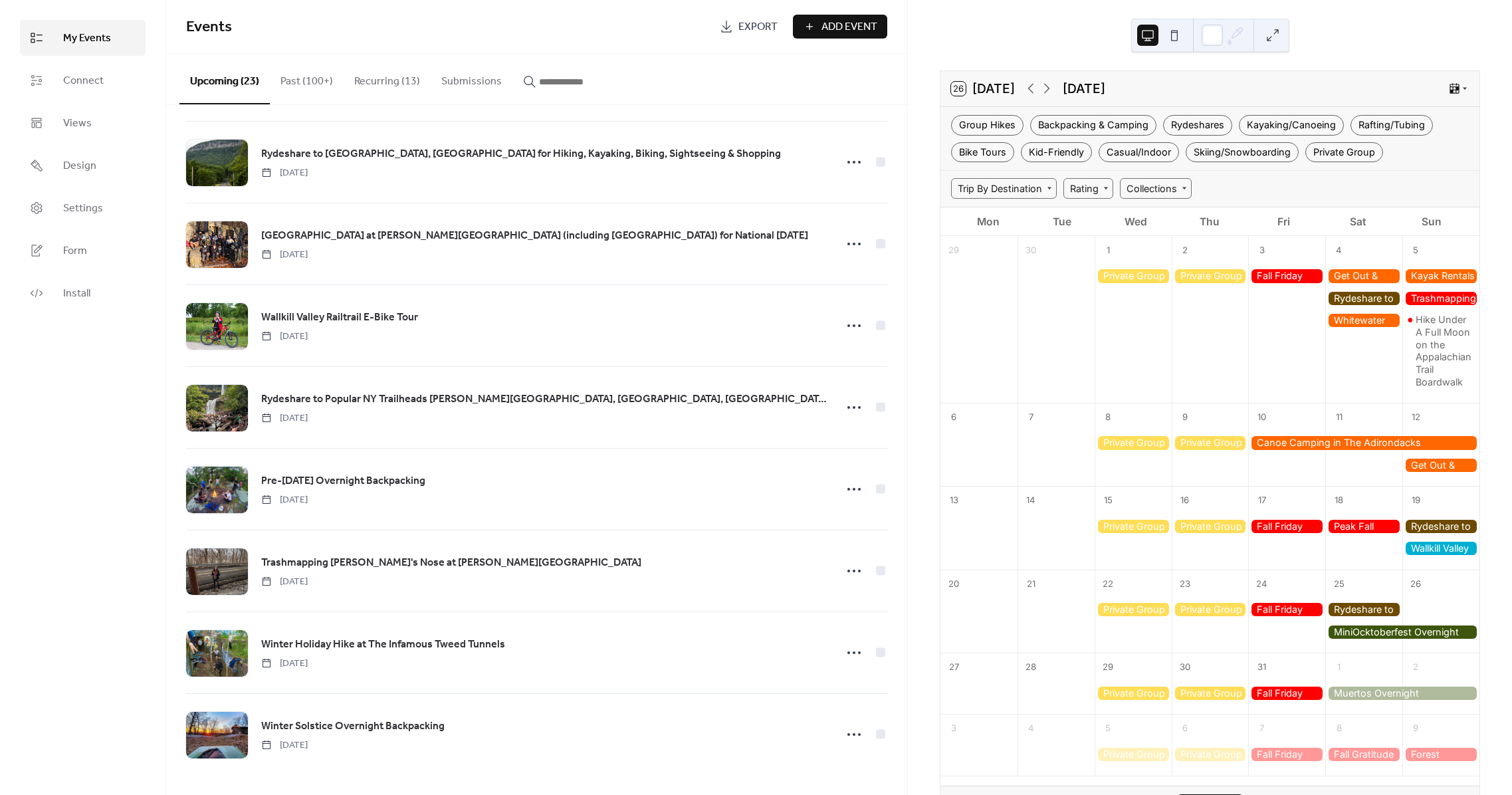
click at [1441, 525] on div at bounding box center [1441, 527] width 77 height 13
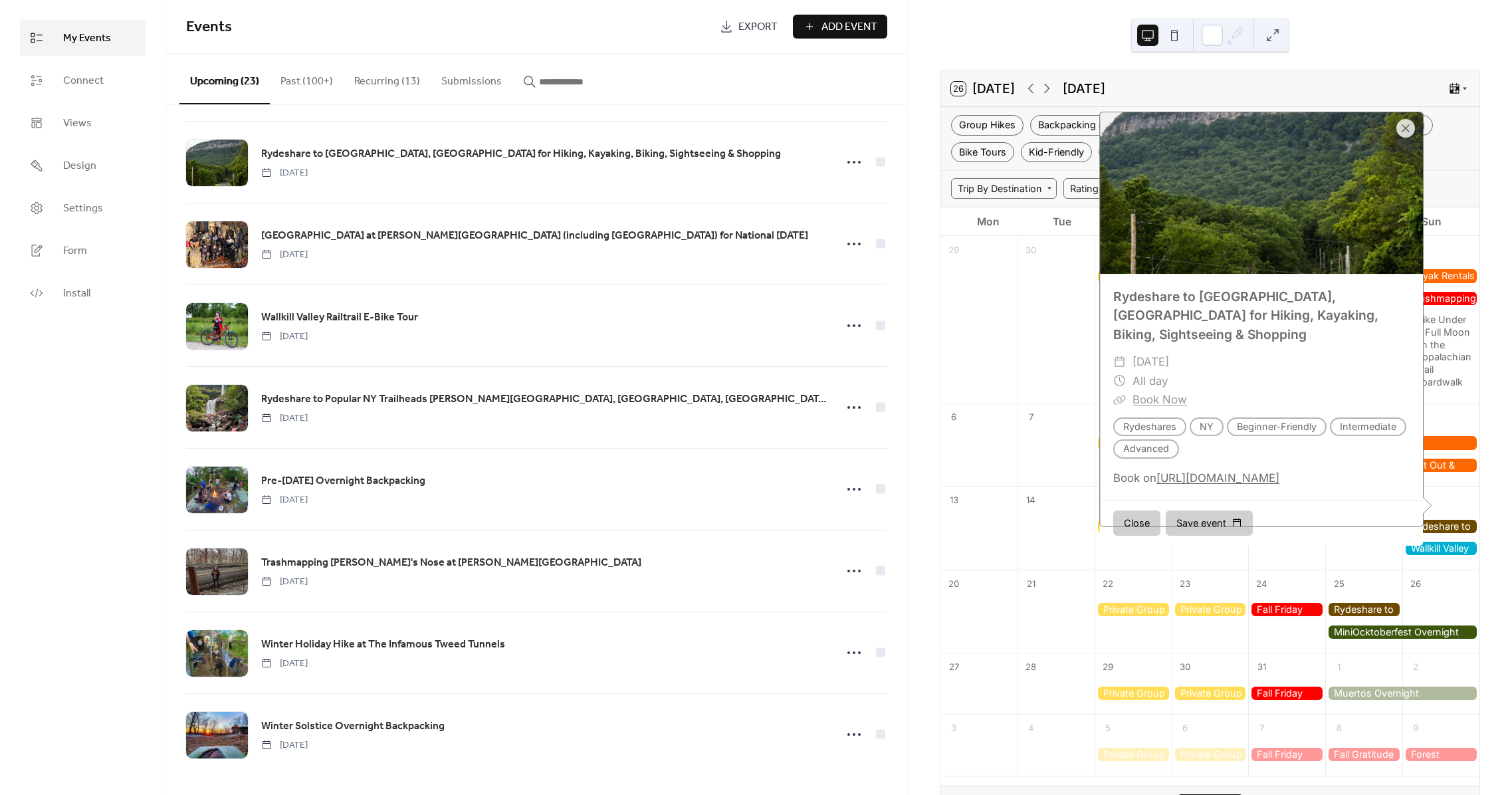
click at [1347, 604] on div at bounding box center [1364, 610] width 77 height 13
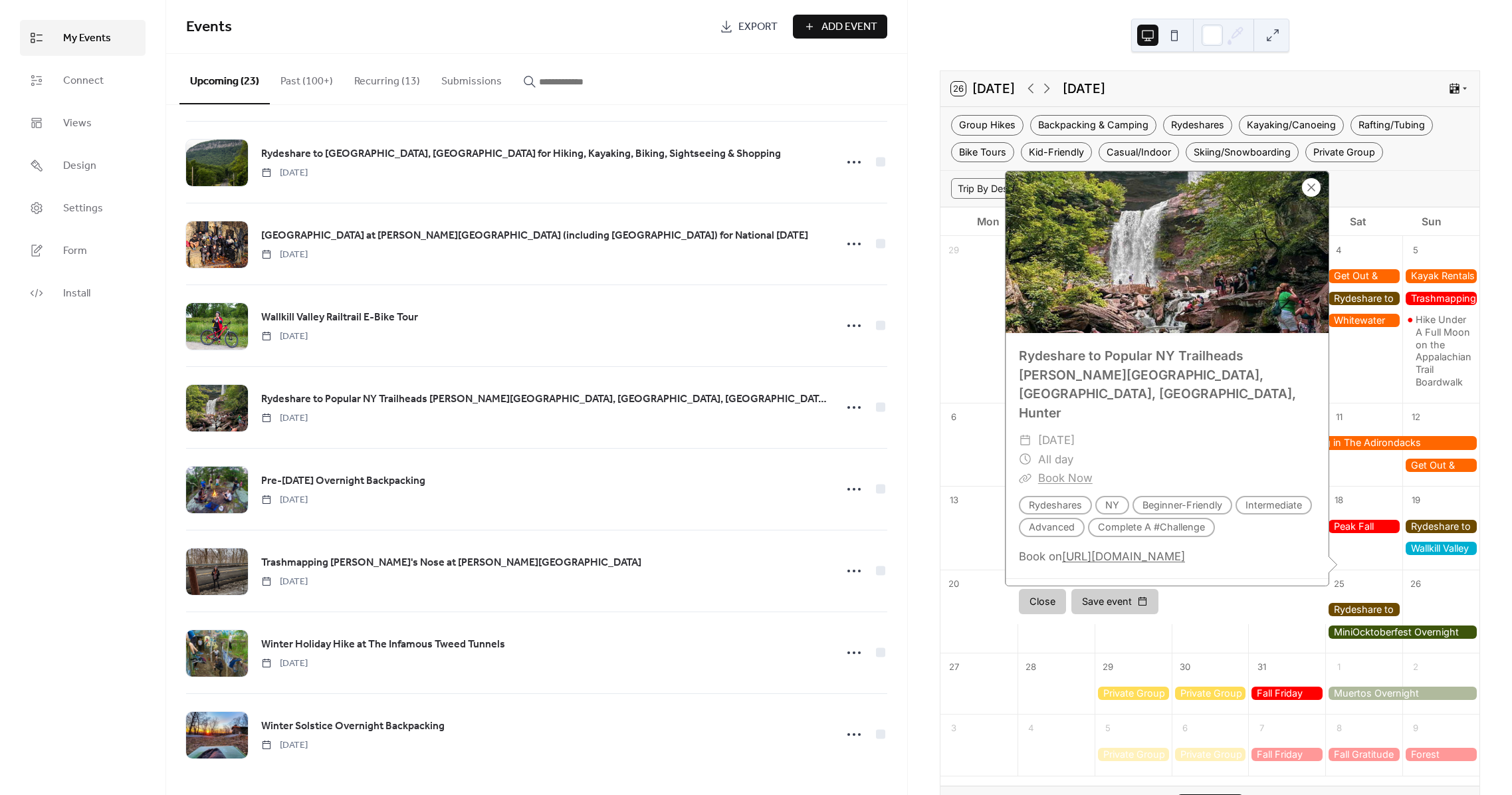
click at [1307, 197] on div at bounding box center [1311, 187] width 19 height 19
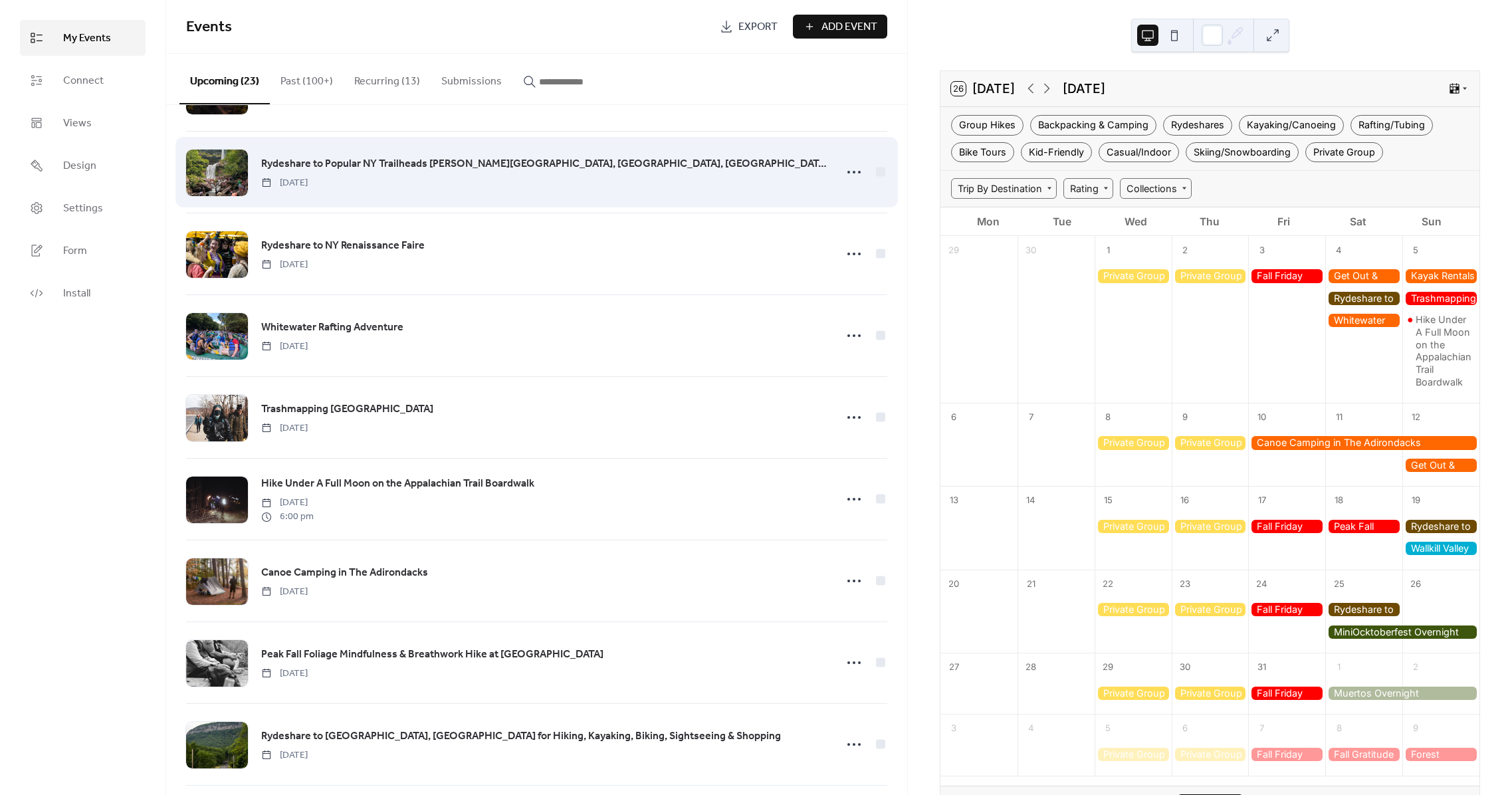
scroll to position [78, 0]
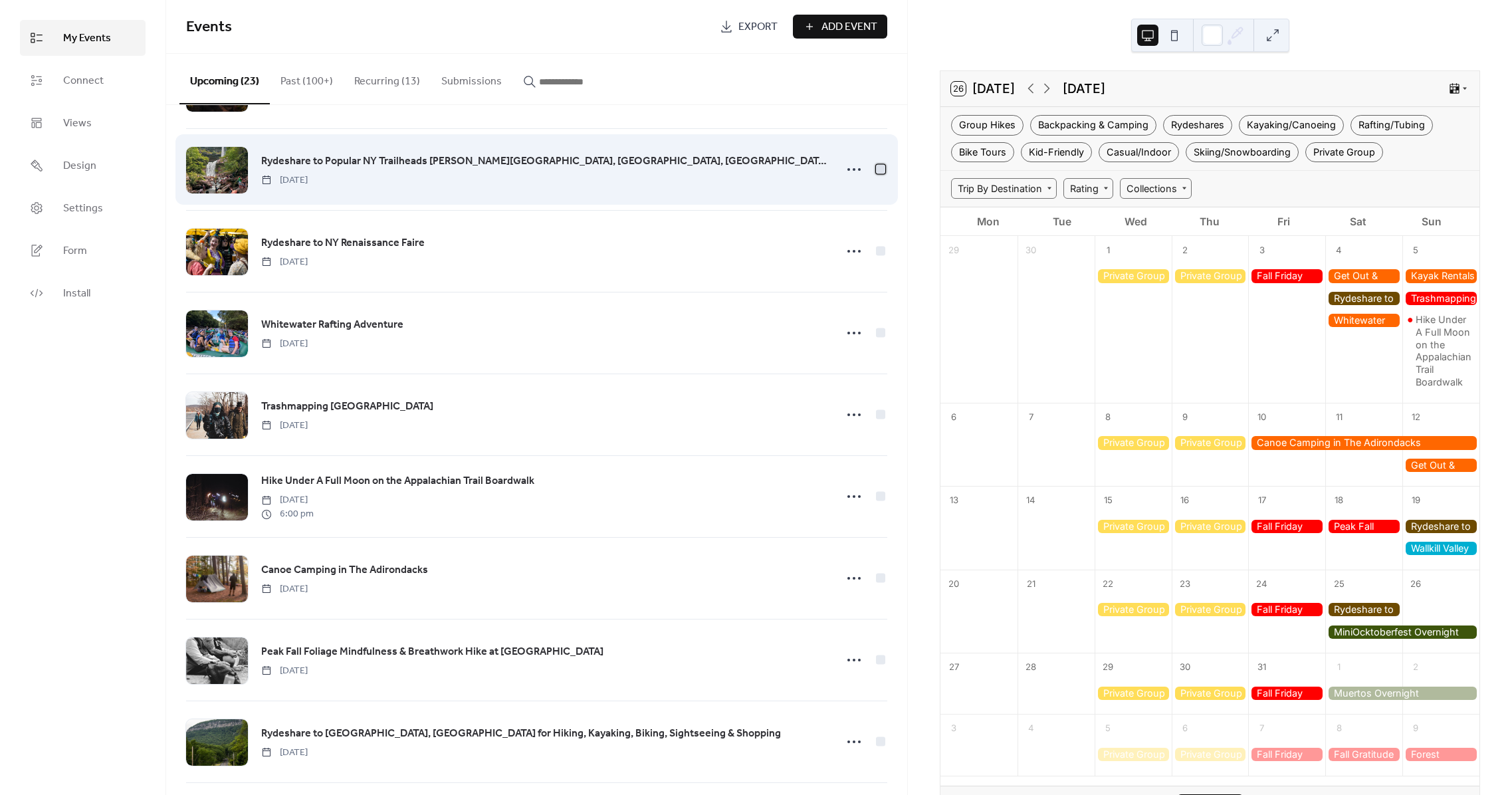
click at [878, 172] on div at bounding box center [881, 168] width 10 height 10
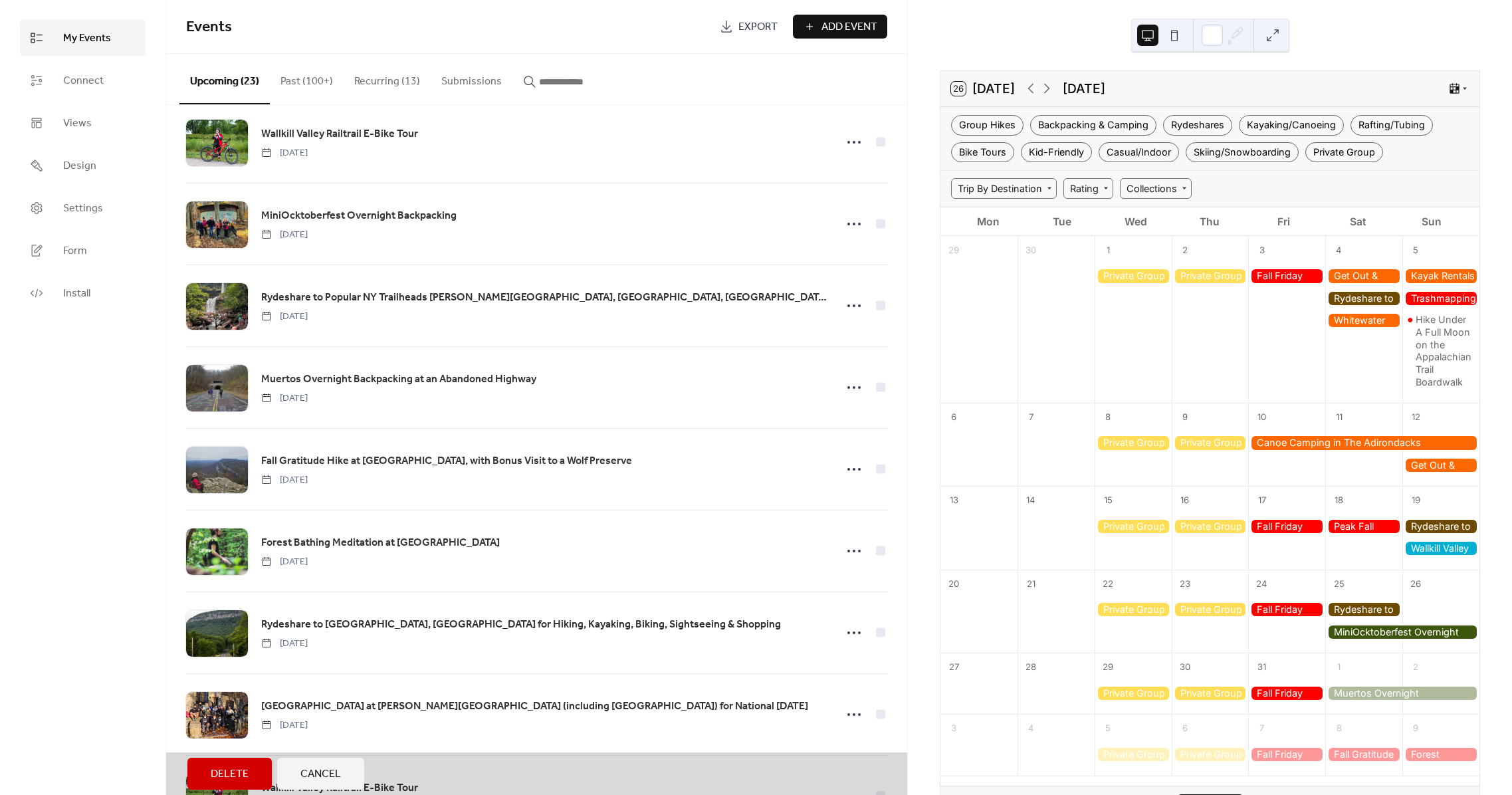
scroll to position [771, 0]
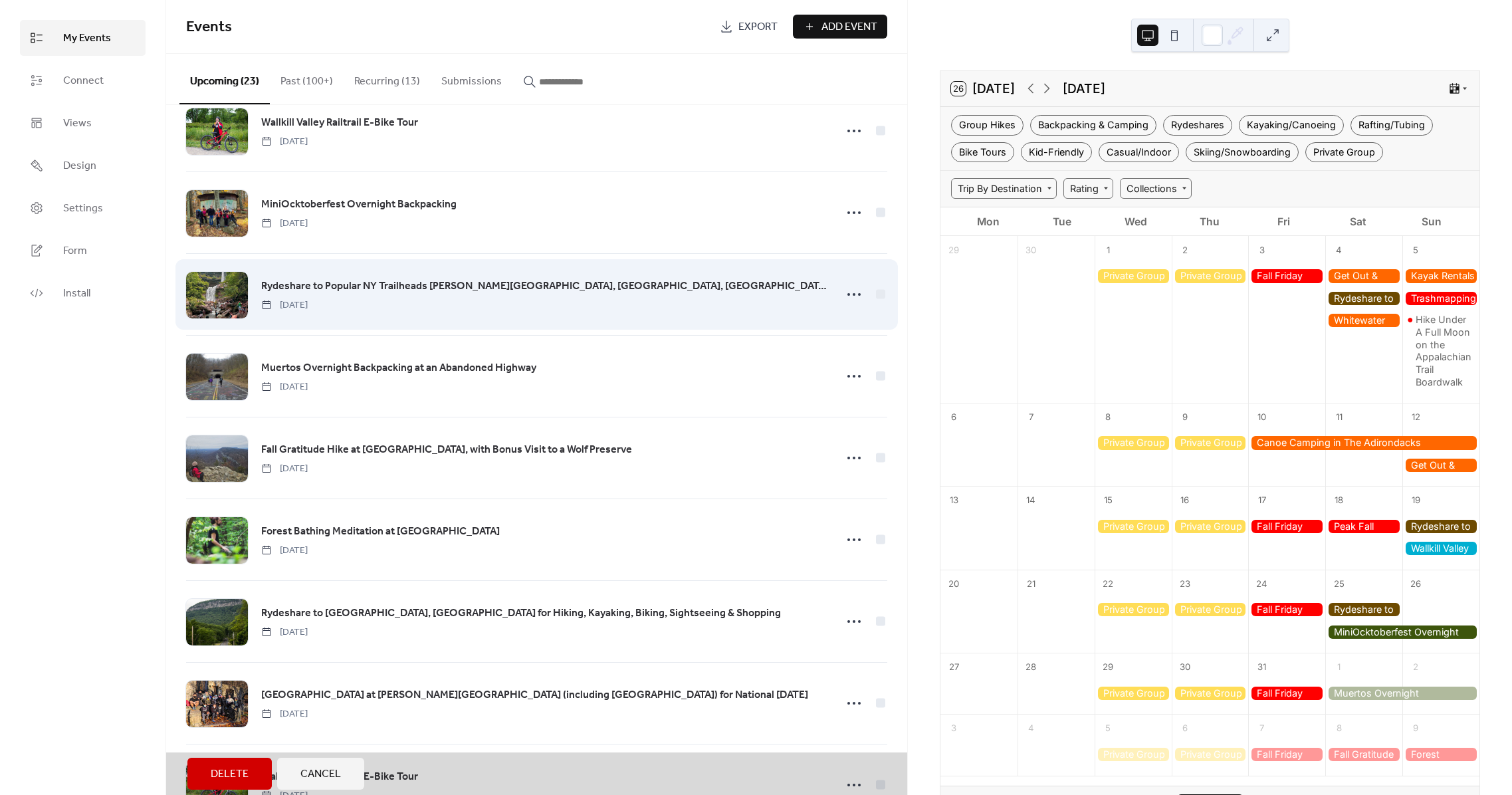
click at [880, 296] on div "Rydeshare to Popular NY Trailheads [PERSON_NAME][GEOGRAPHIC_DATA], Overlook, [G…" at bounding box center [537, 294] width 701 height 82
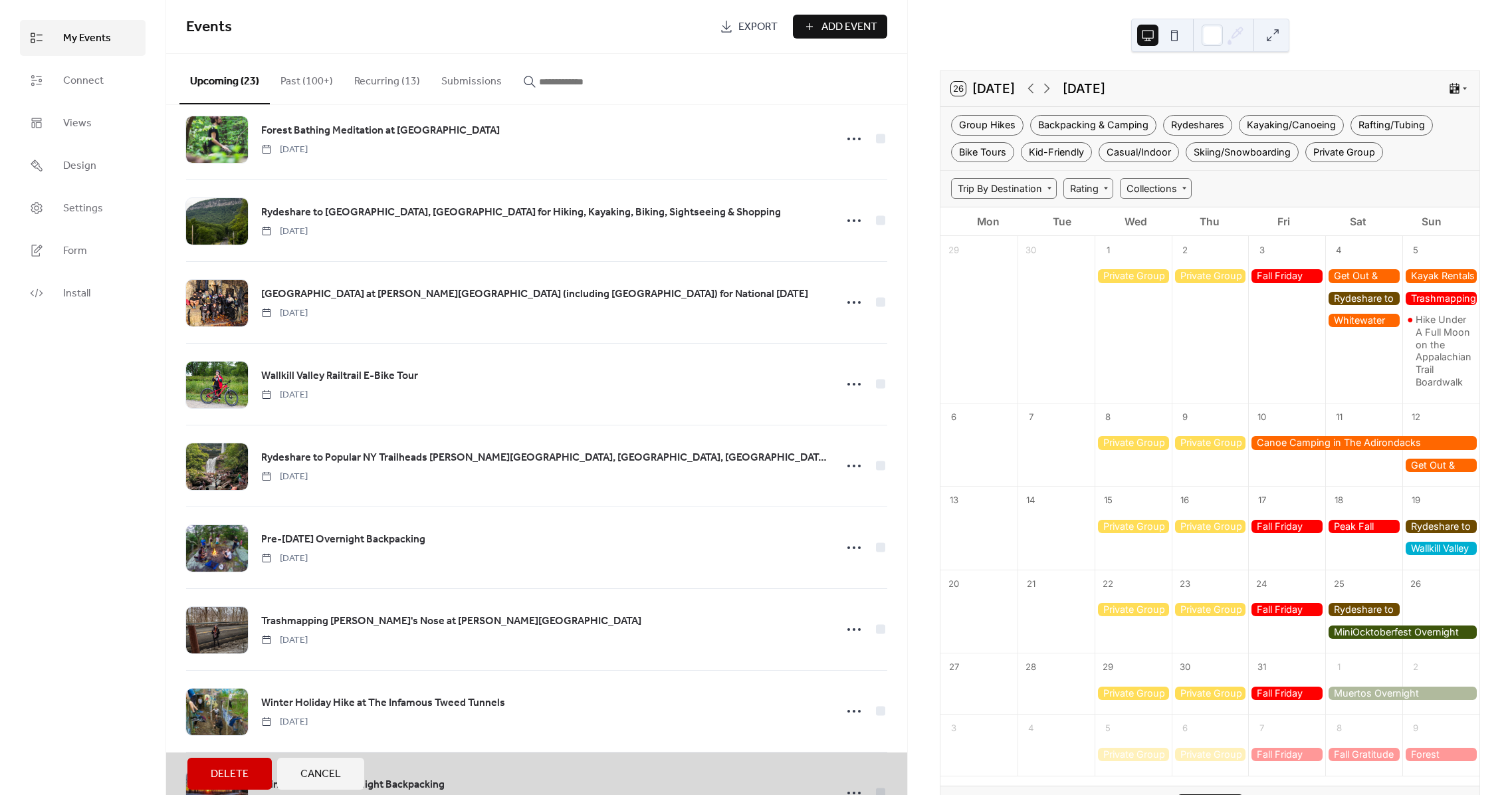
scroll to position [1230, 0]
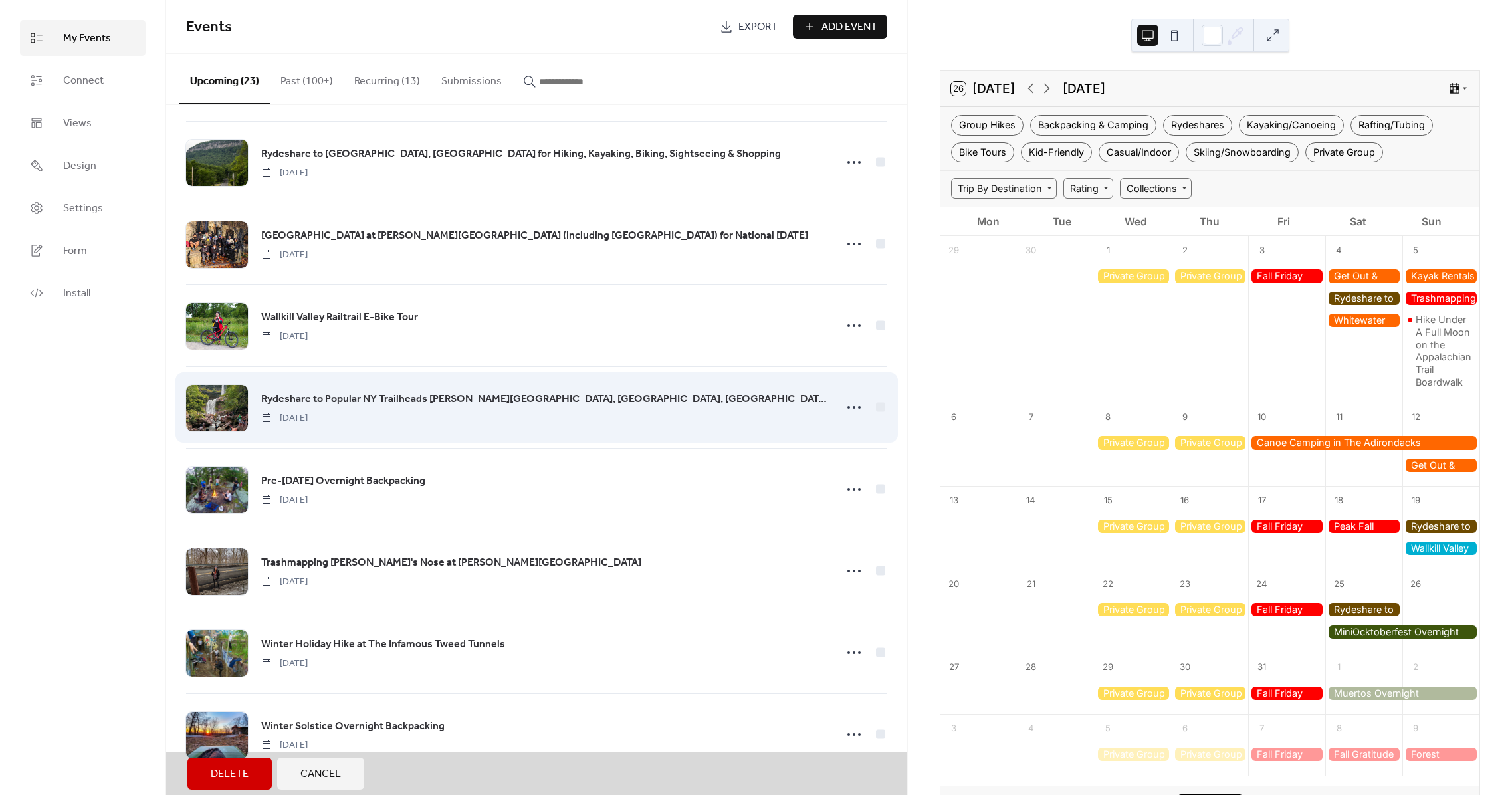
click at [878, 409] on div "Rydeshare to Popular NY Trailheads [PERSON_NAME][GEOGRAPHIC_DATA], Overlook, [G…" at bounding box center [537, 407] width 701 height 82
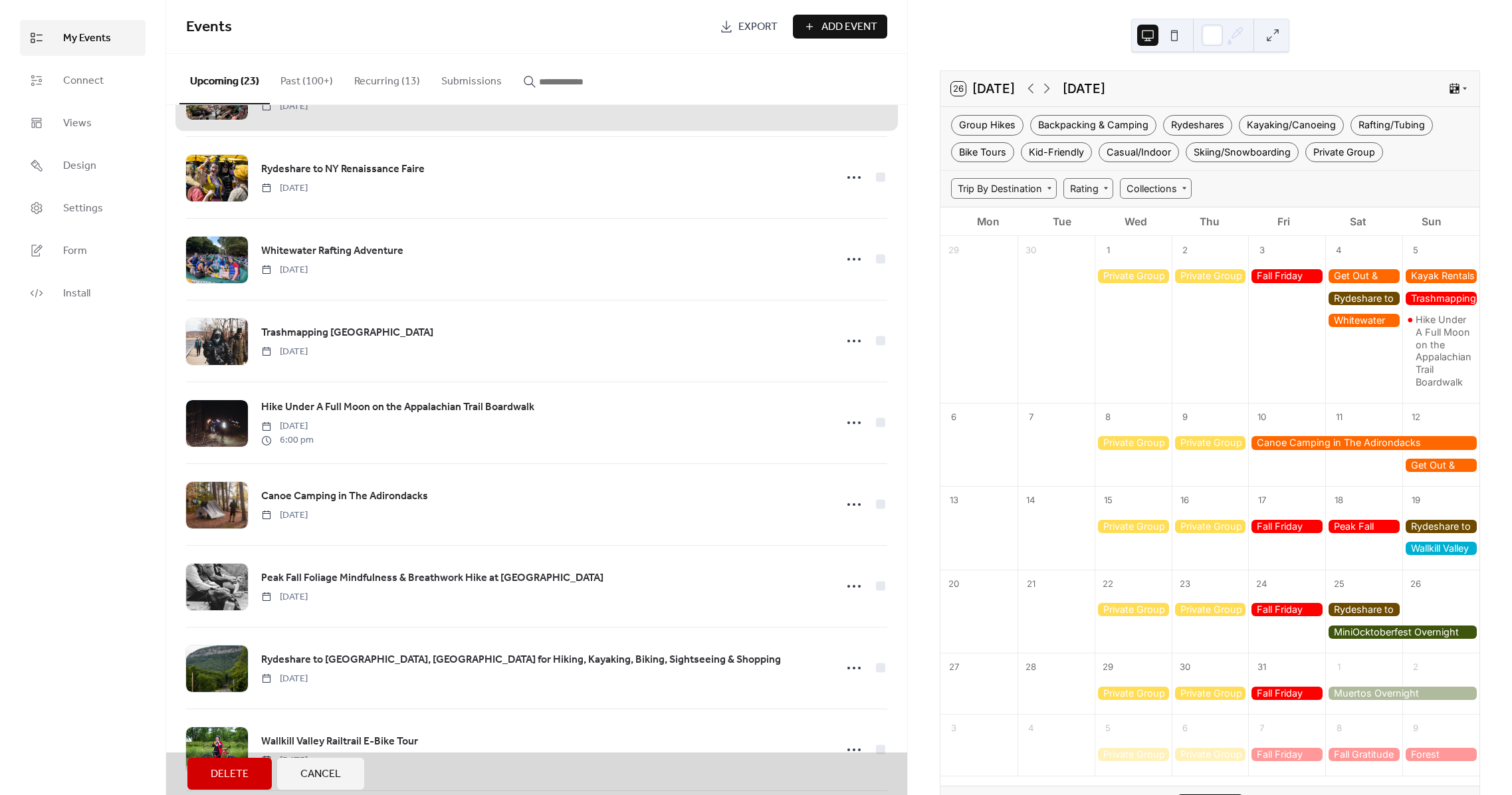
scroll to position [0, 0]
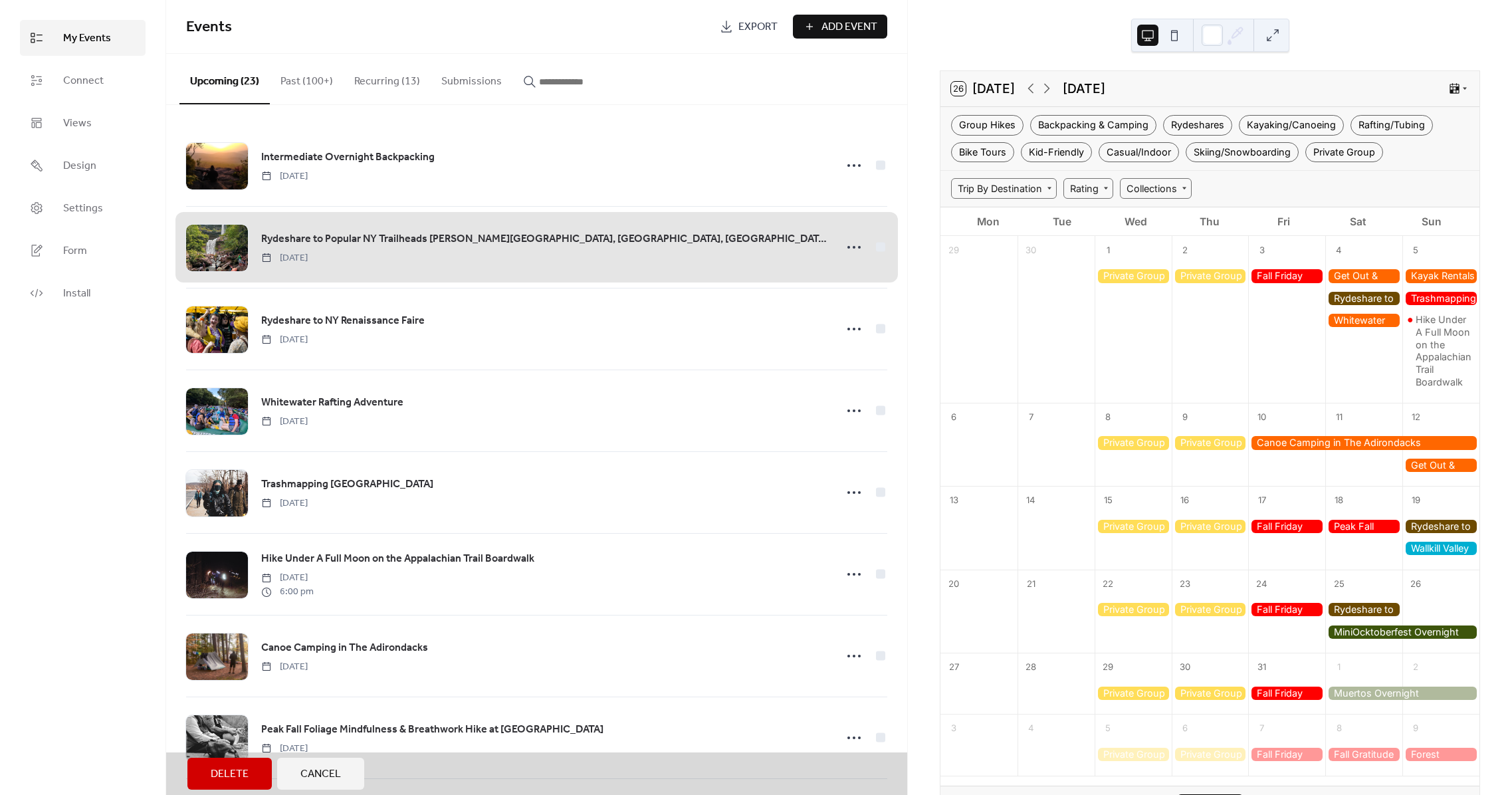
click at [248, 776] on button "Delete" at bounding box center [230, 773] width 84 height 32
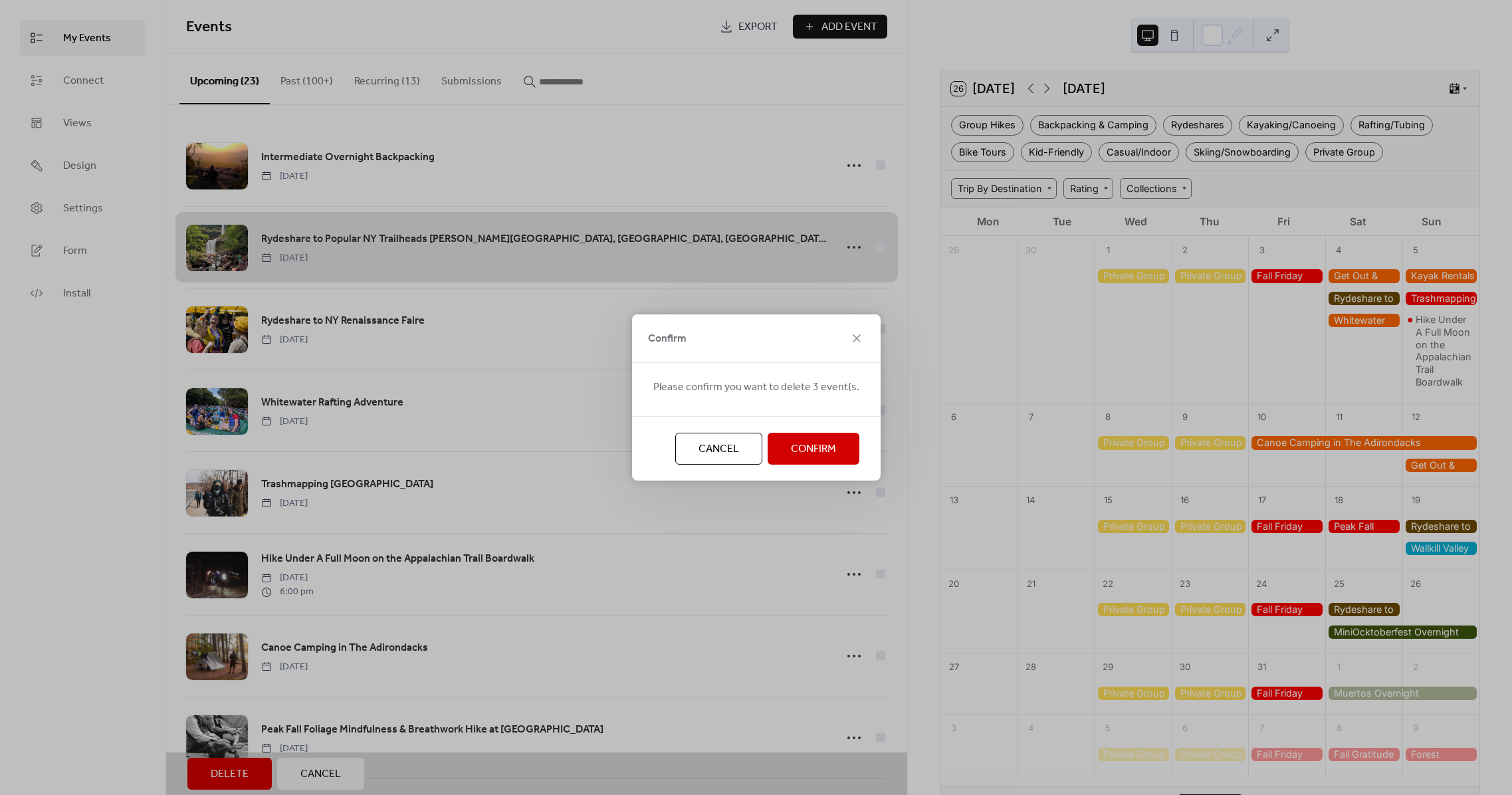
click at [806, 455] on span "Confirm" at bounding box center [813, 449] width 45 height 16
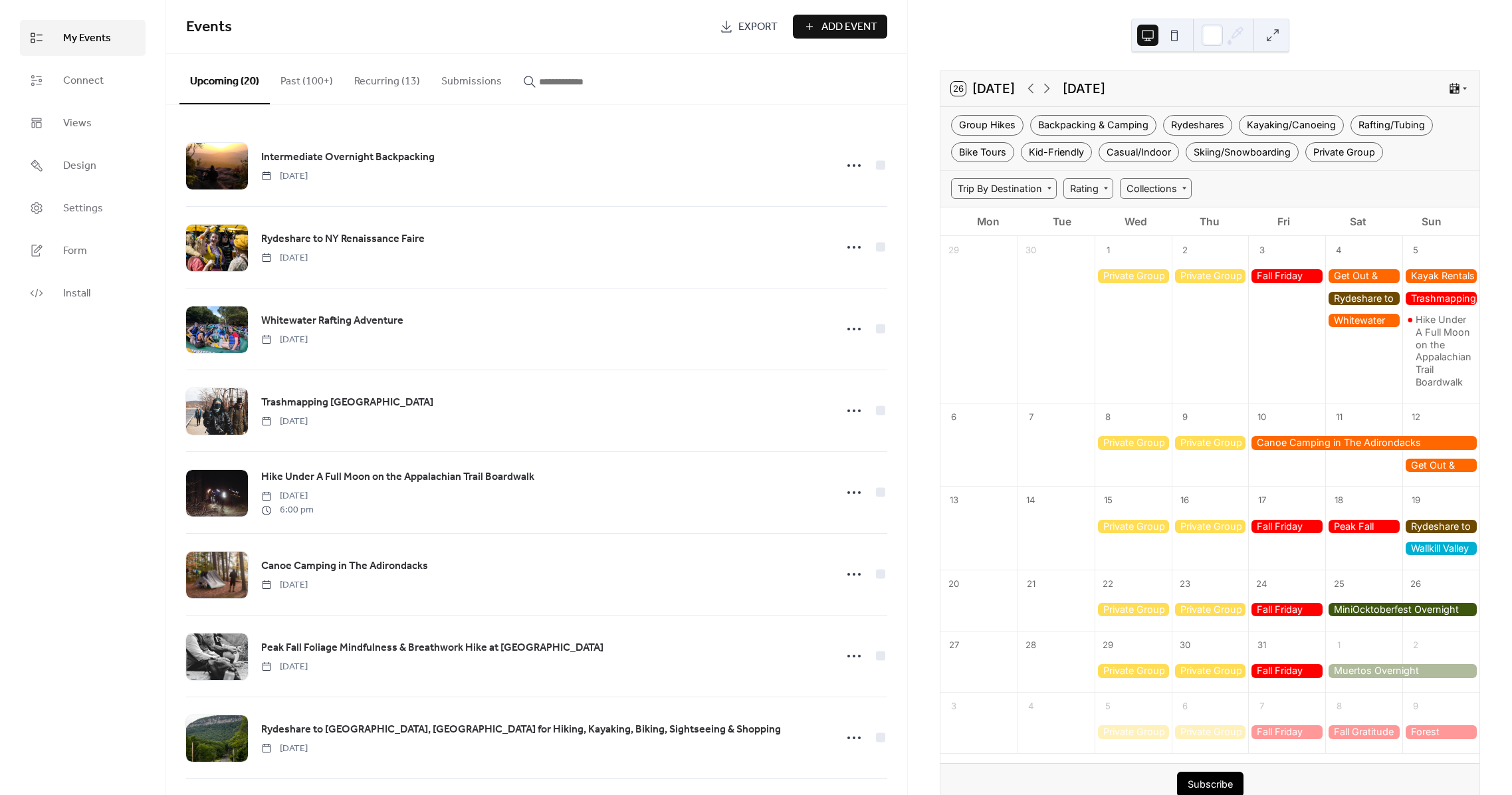
scroll to position [32, 0]
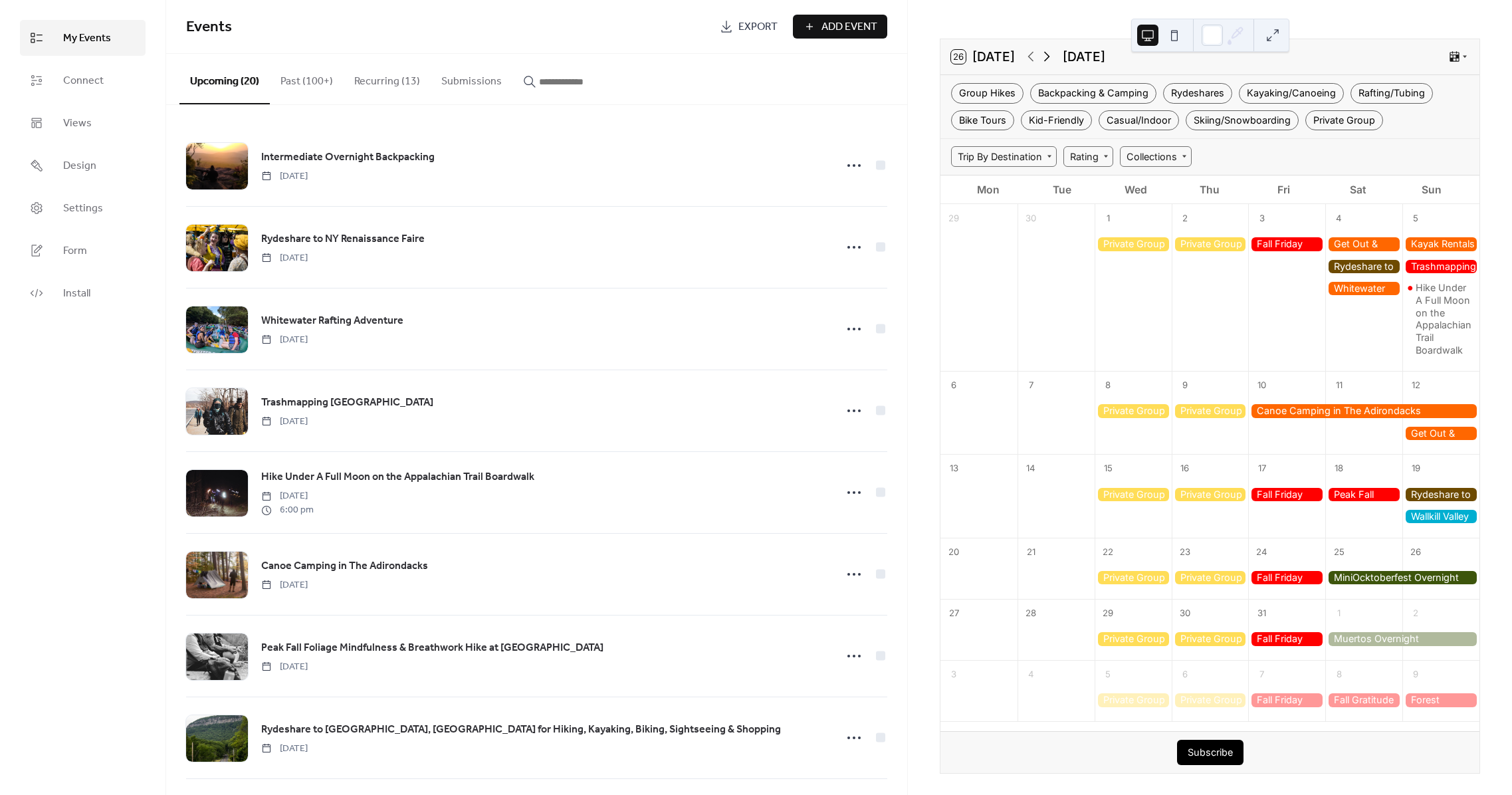
click at [1051, 60] on icon at bounding box center [1047, 56] width 16 height 16
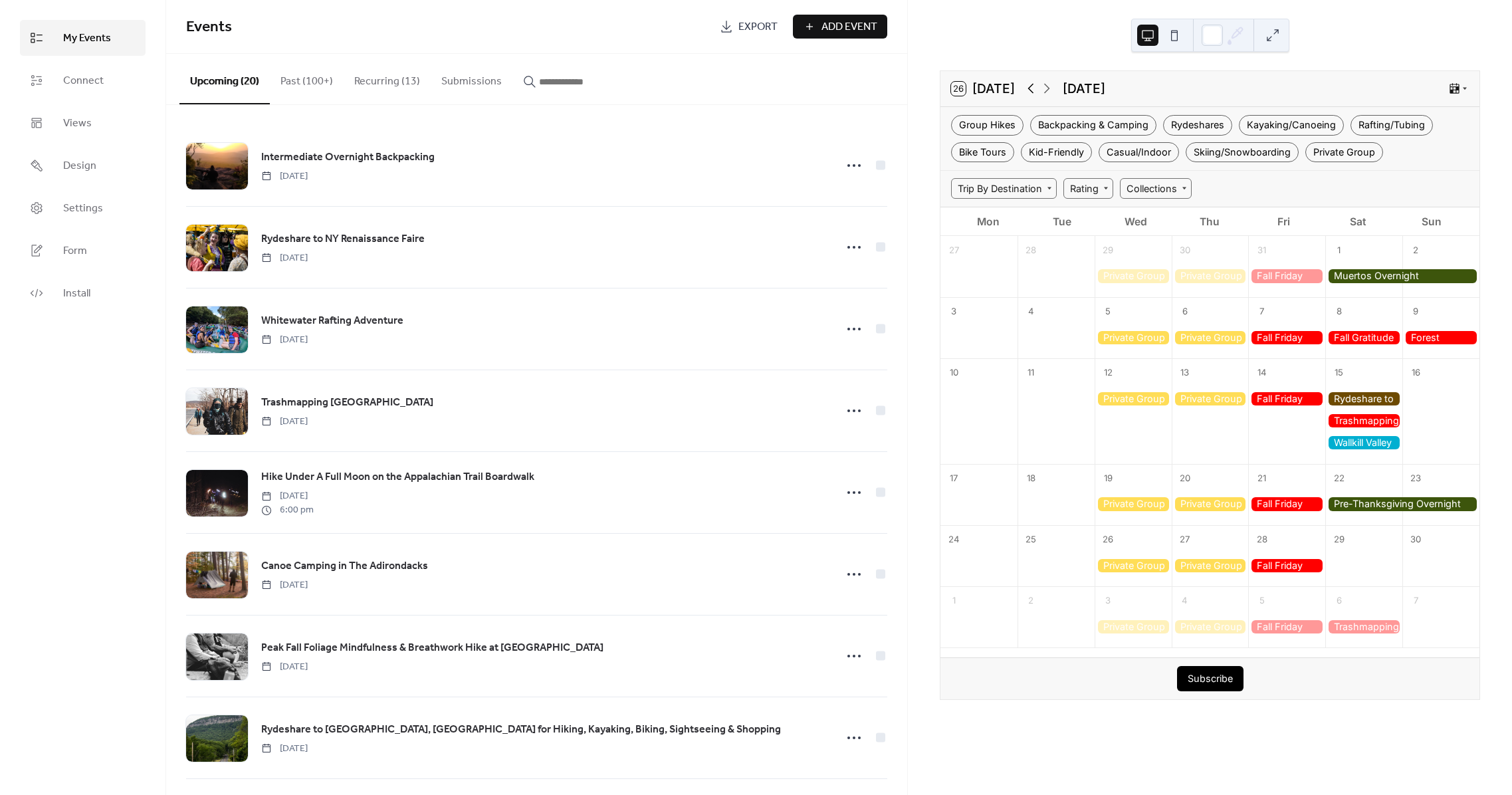
click at [1027, 88] on icon at bounding box center [1031, 88] width 16 height 16
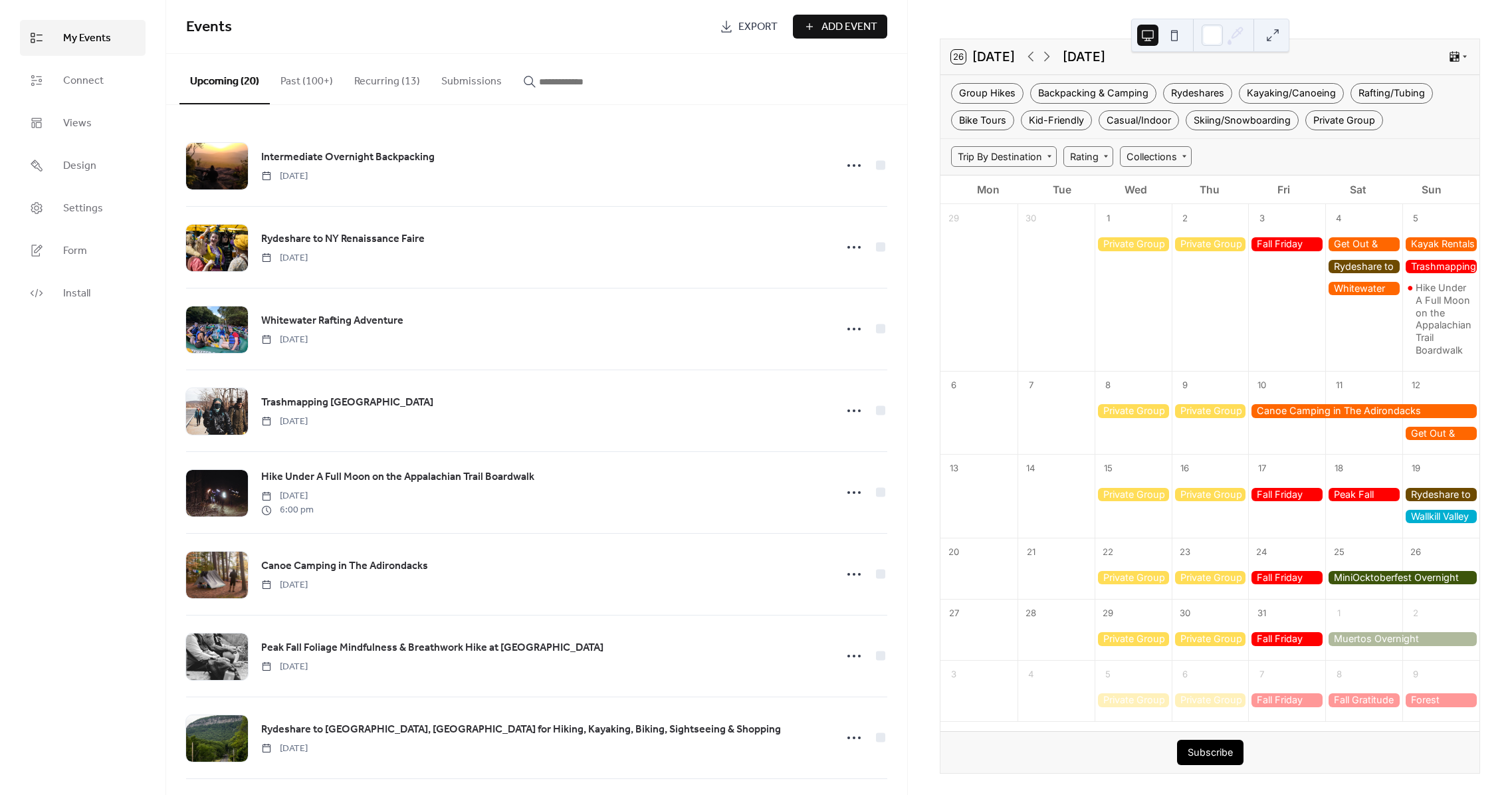
scroll to position [30, 0]
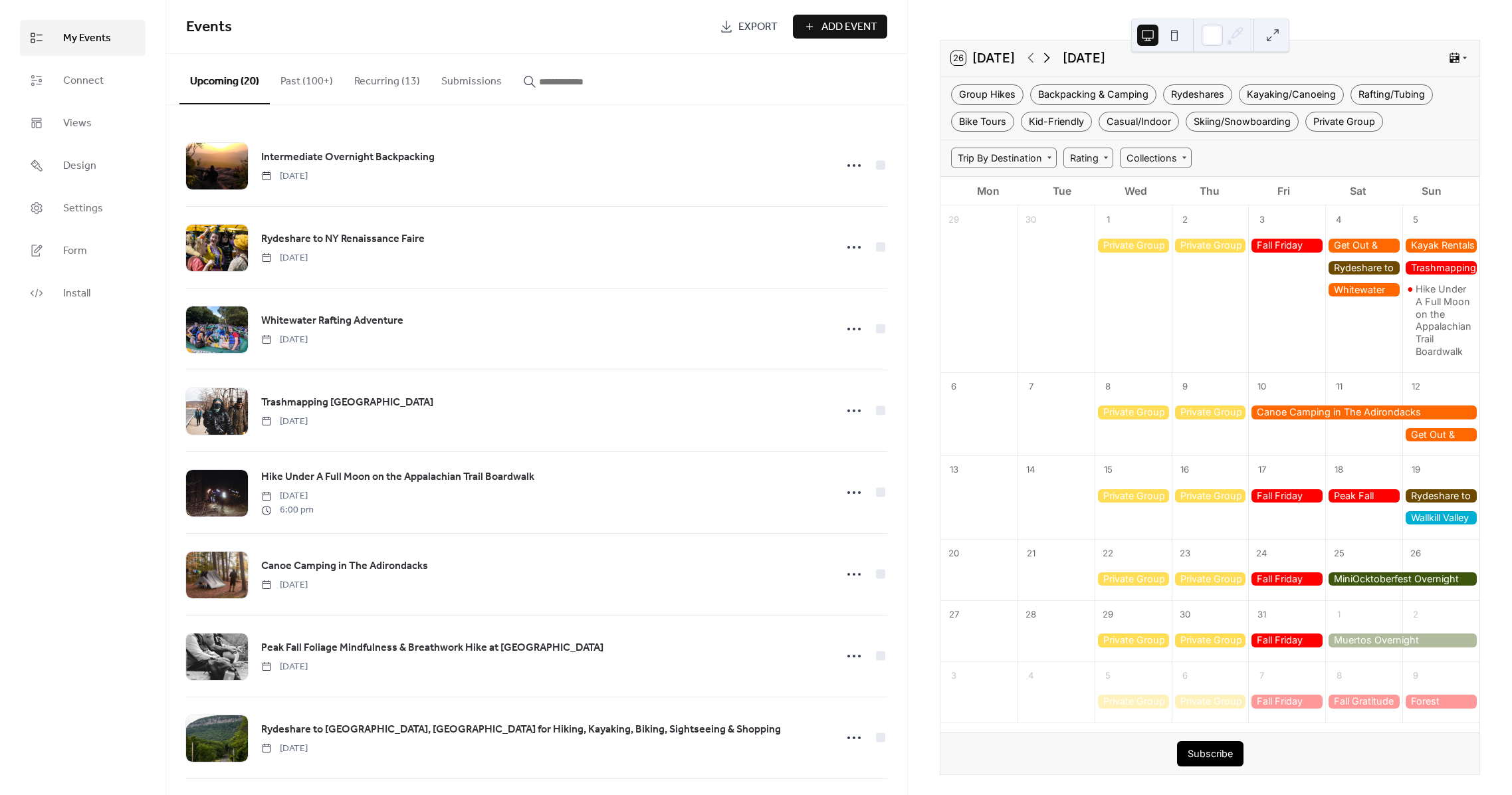
click at [1049, 61] on icon at bounding box center [1047, 58] width 16 height 16
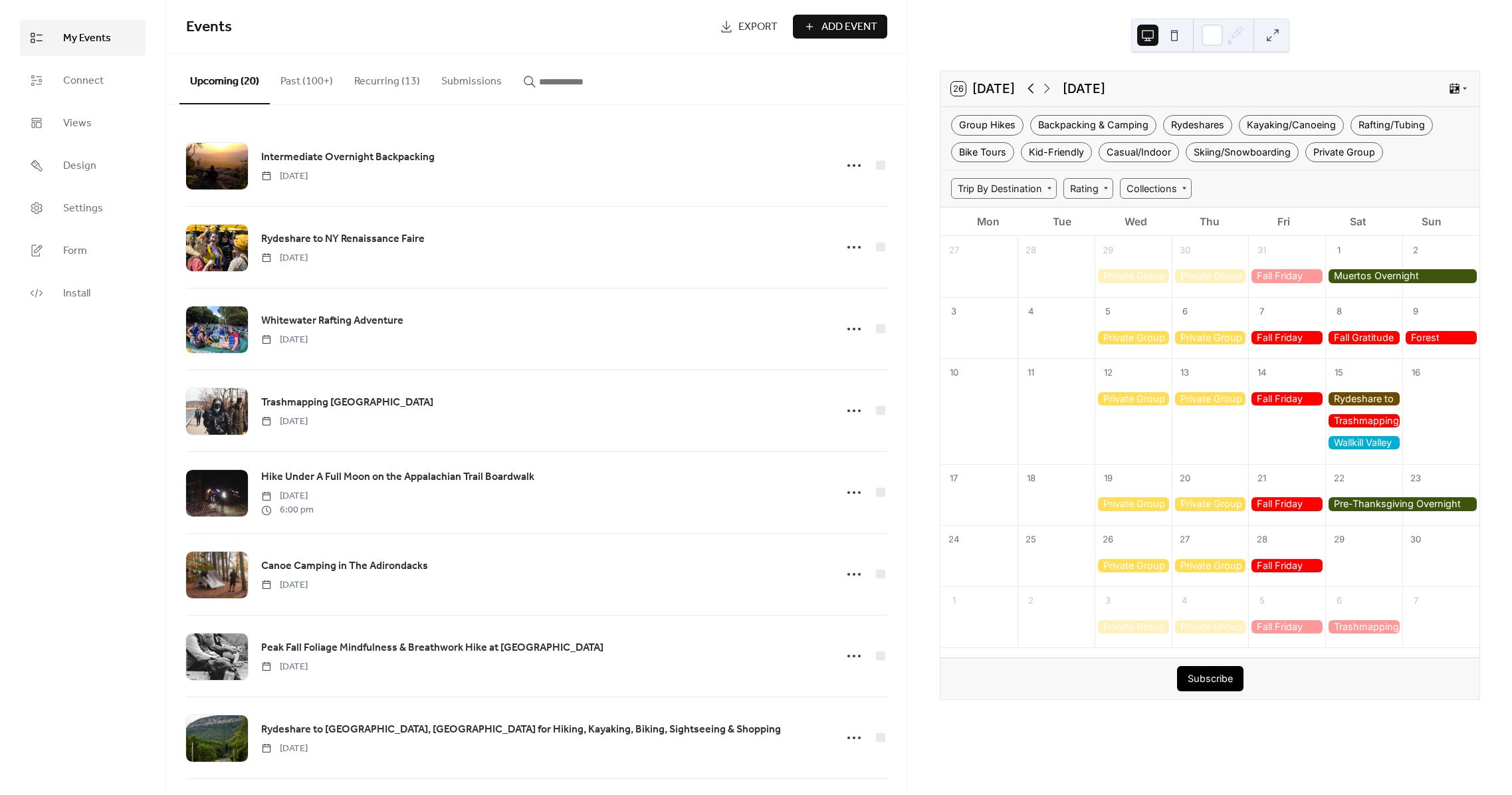
click at [1031, 92] on icon at bounding box center [1031, 88] width 16 height 16
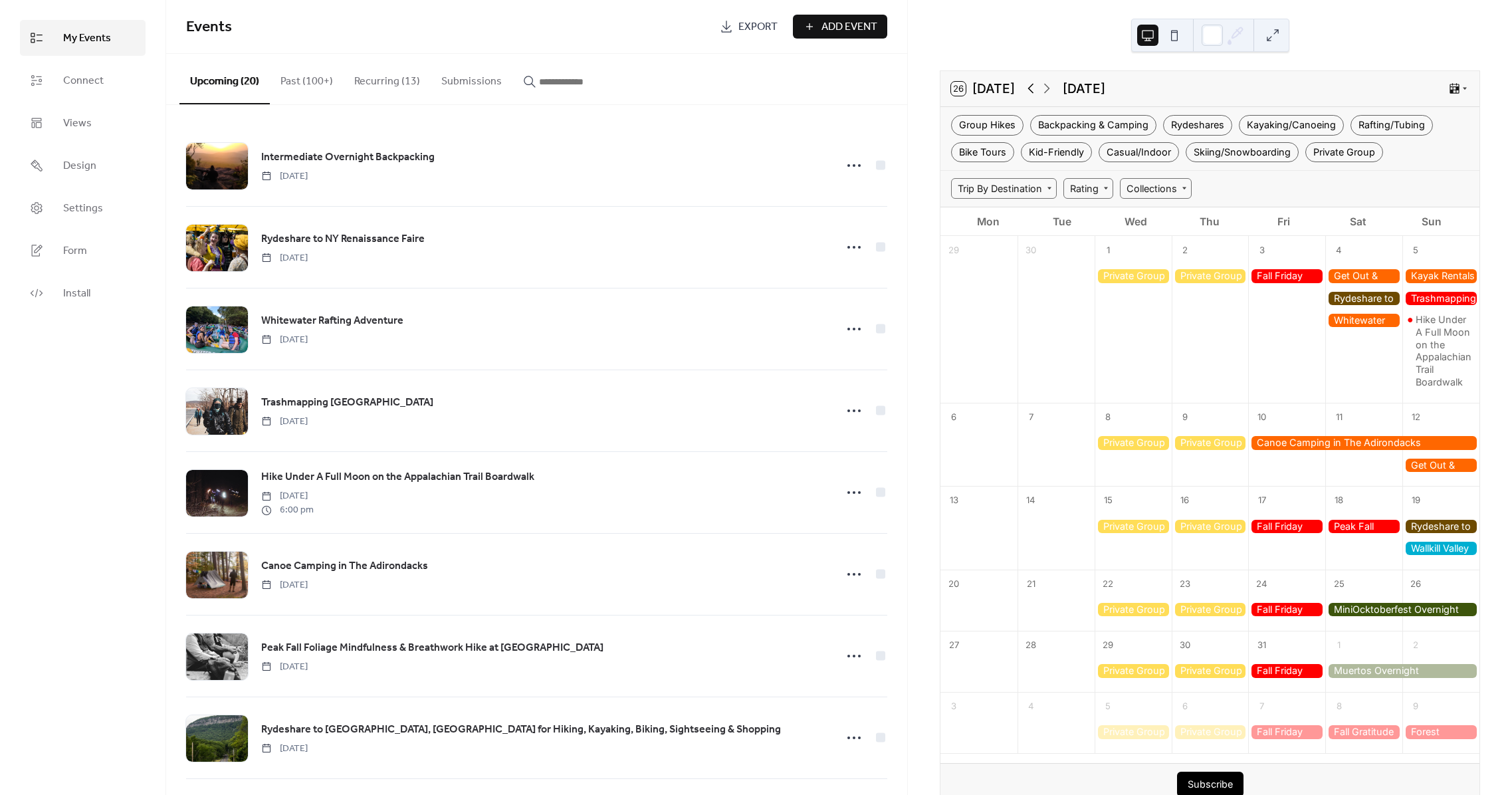
click at [1031, 92] on icon at bounding box center [1031, 88] width 16 height 16
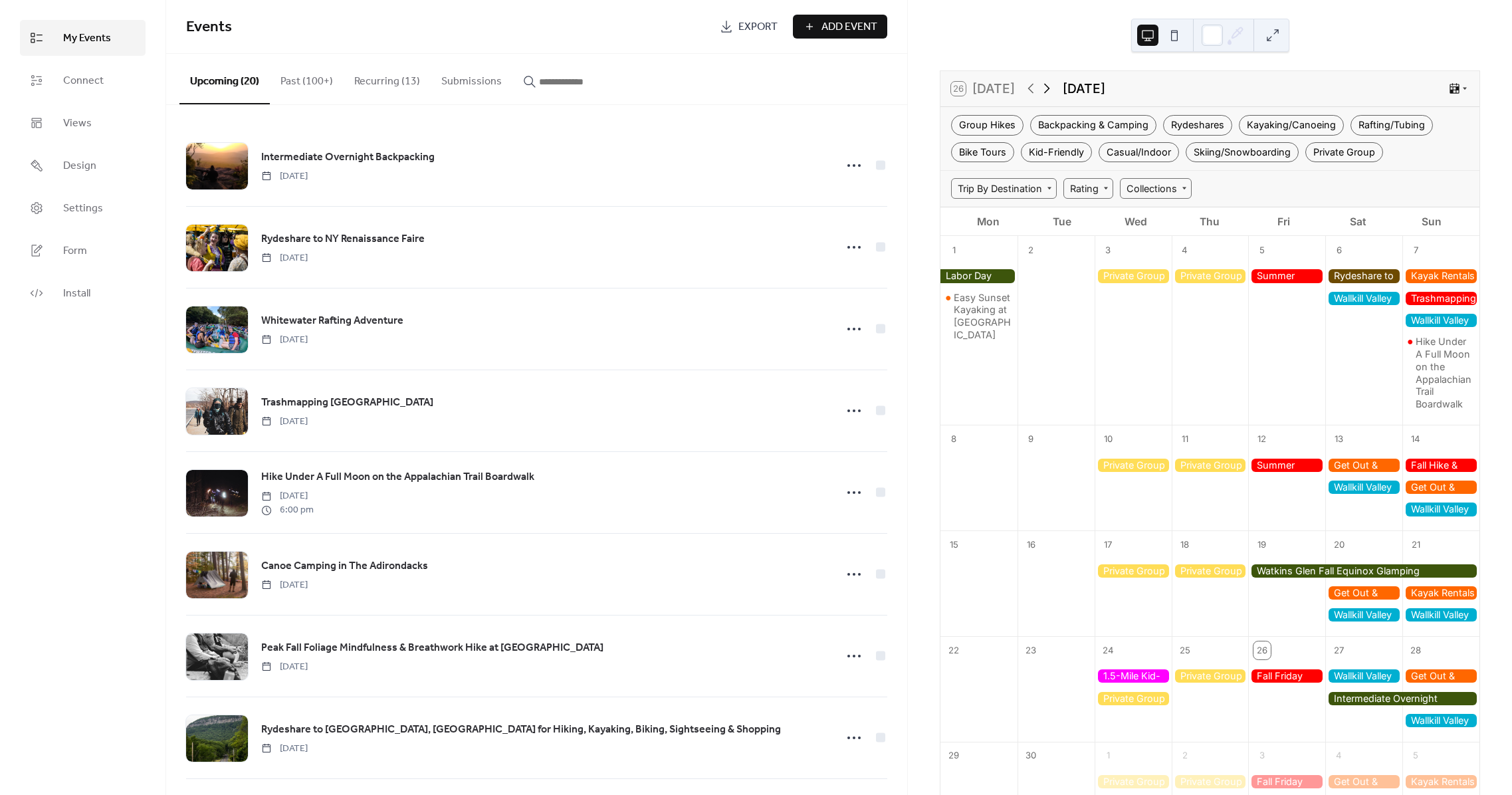
click at [1052, 92] on icon at bounding box center [1047, 88] width 16 height 16
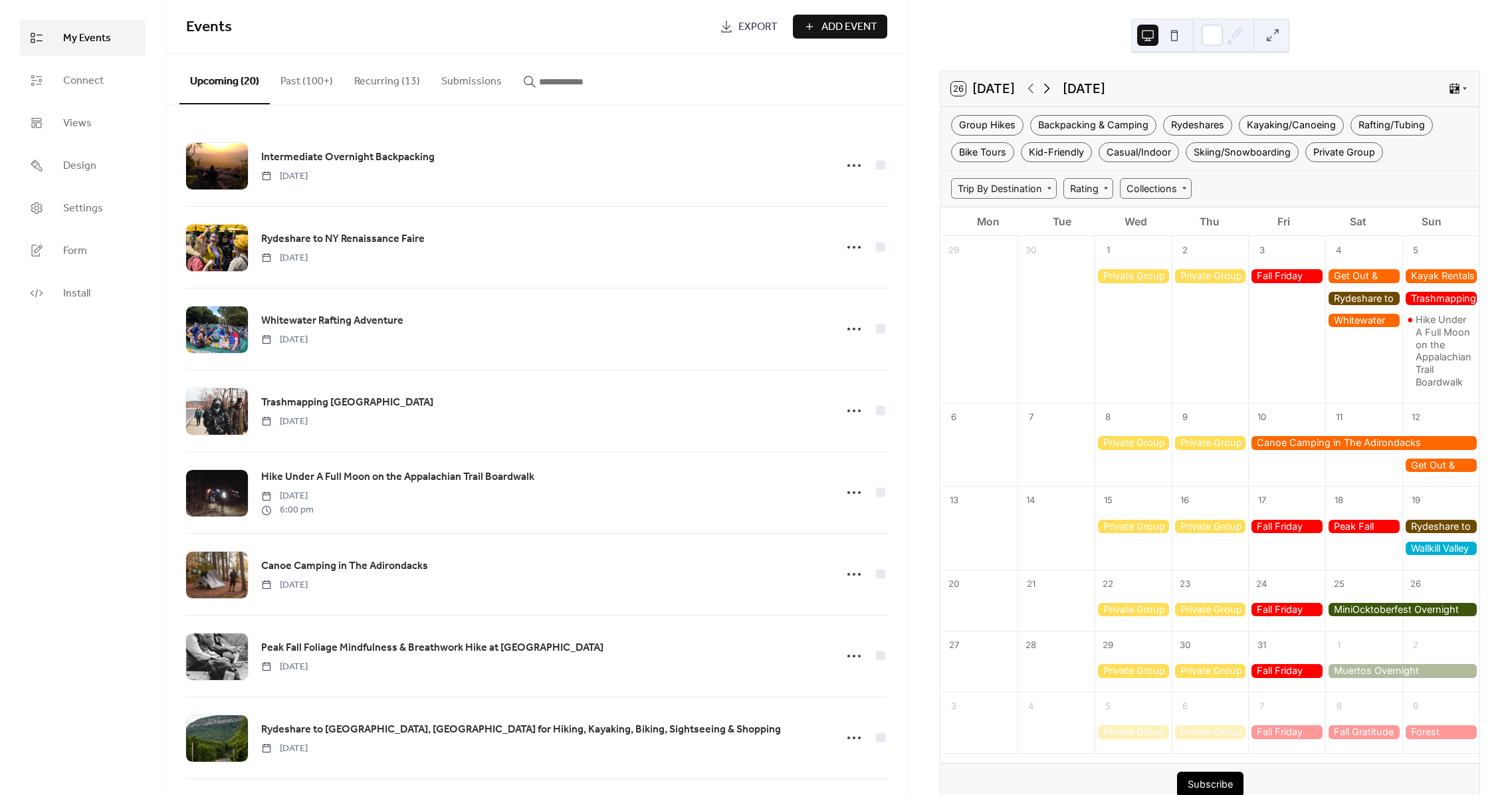
click at [1052, 92] on icon at bounding box center [1047, 88] width 16 height 16
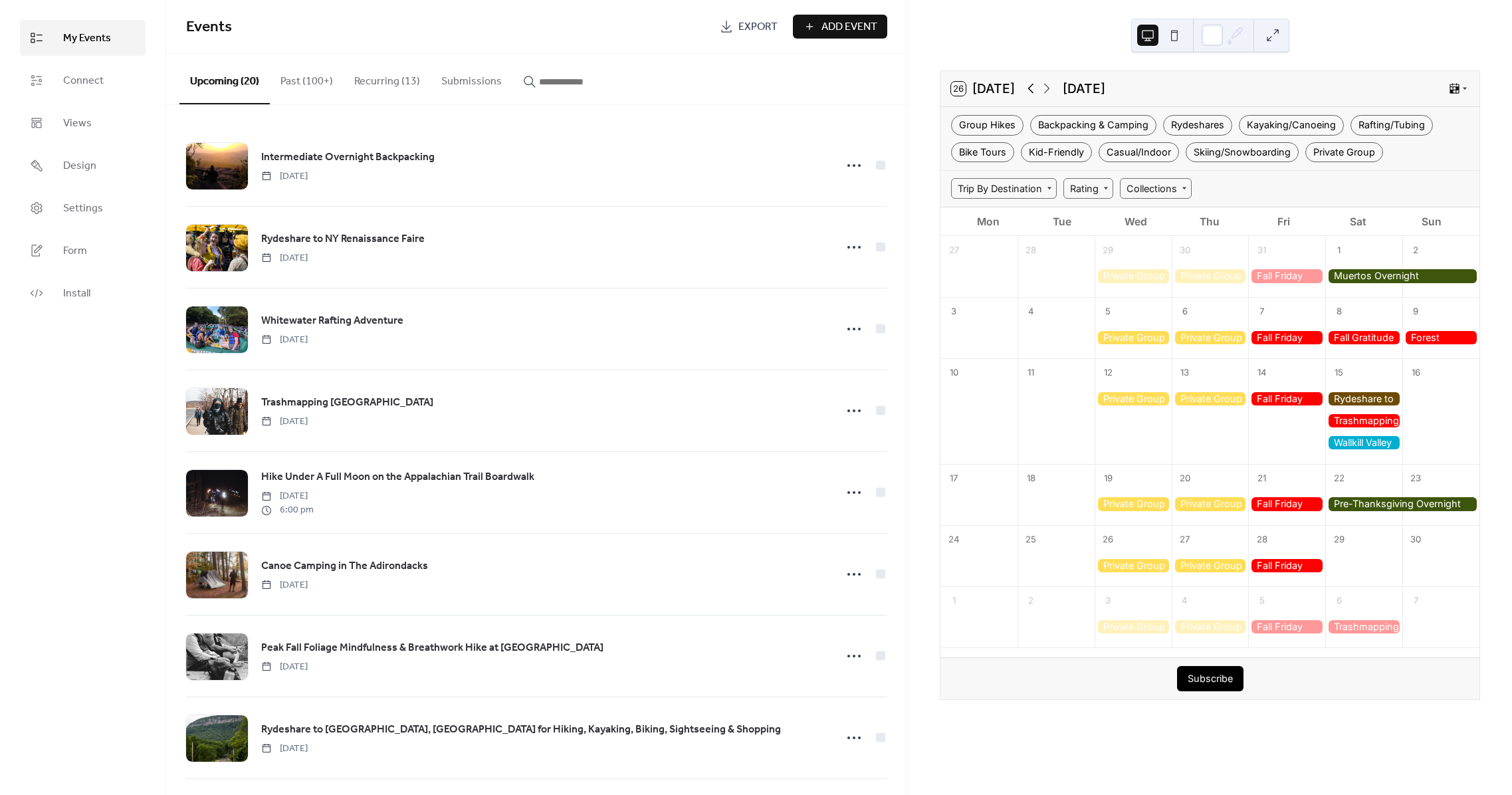
click at [1027, 91] on icon at bounding box center [1031, 88] width 16 height 16
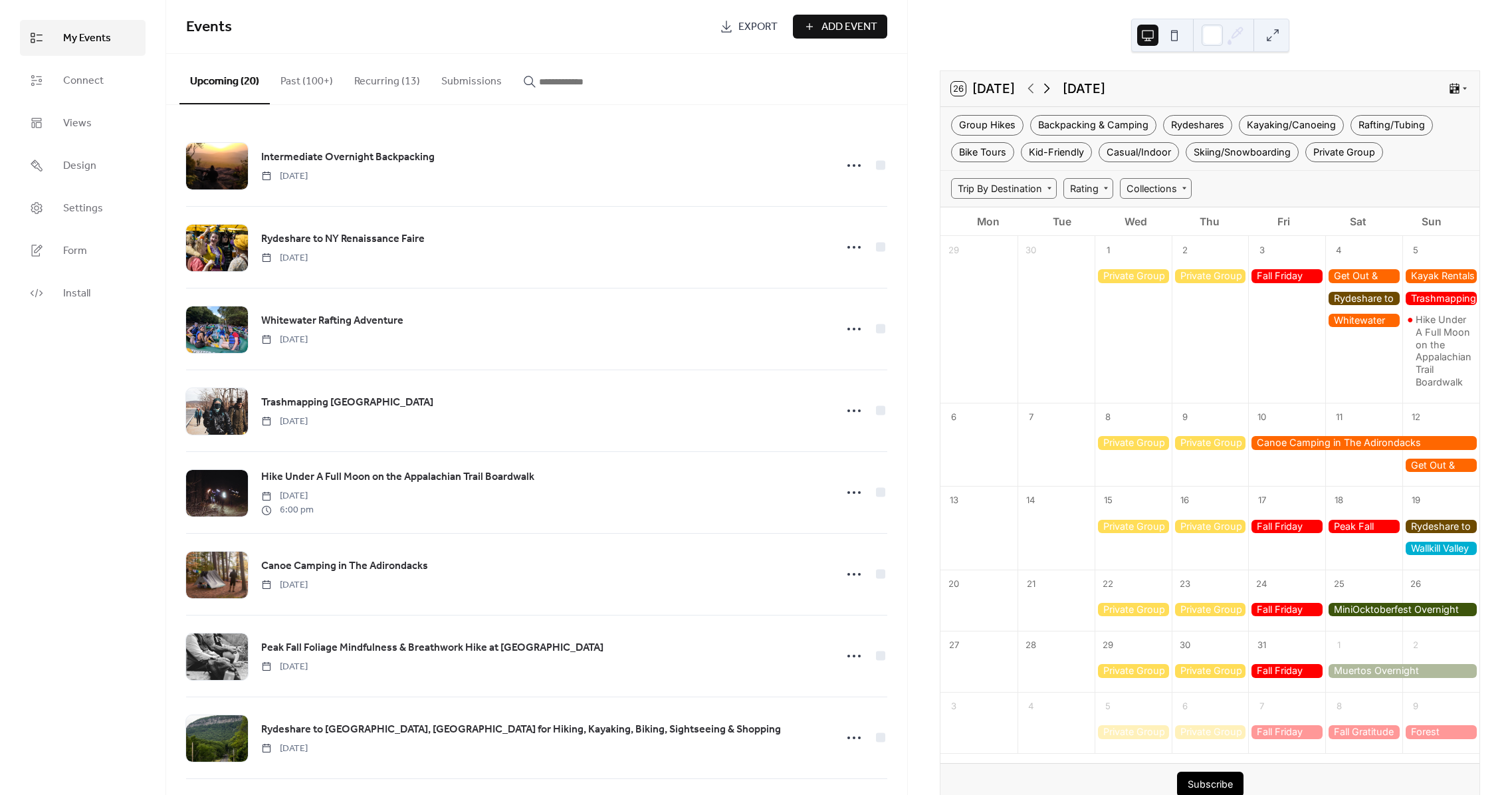
click at [1045, 89] on icon at bounding box center [1047, 88] width 16 height 16
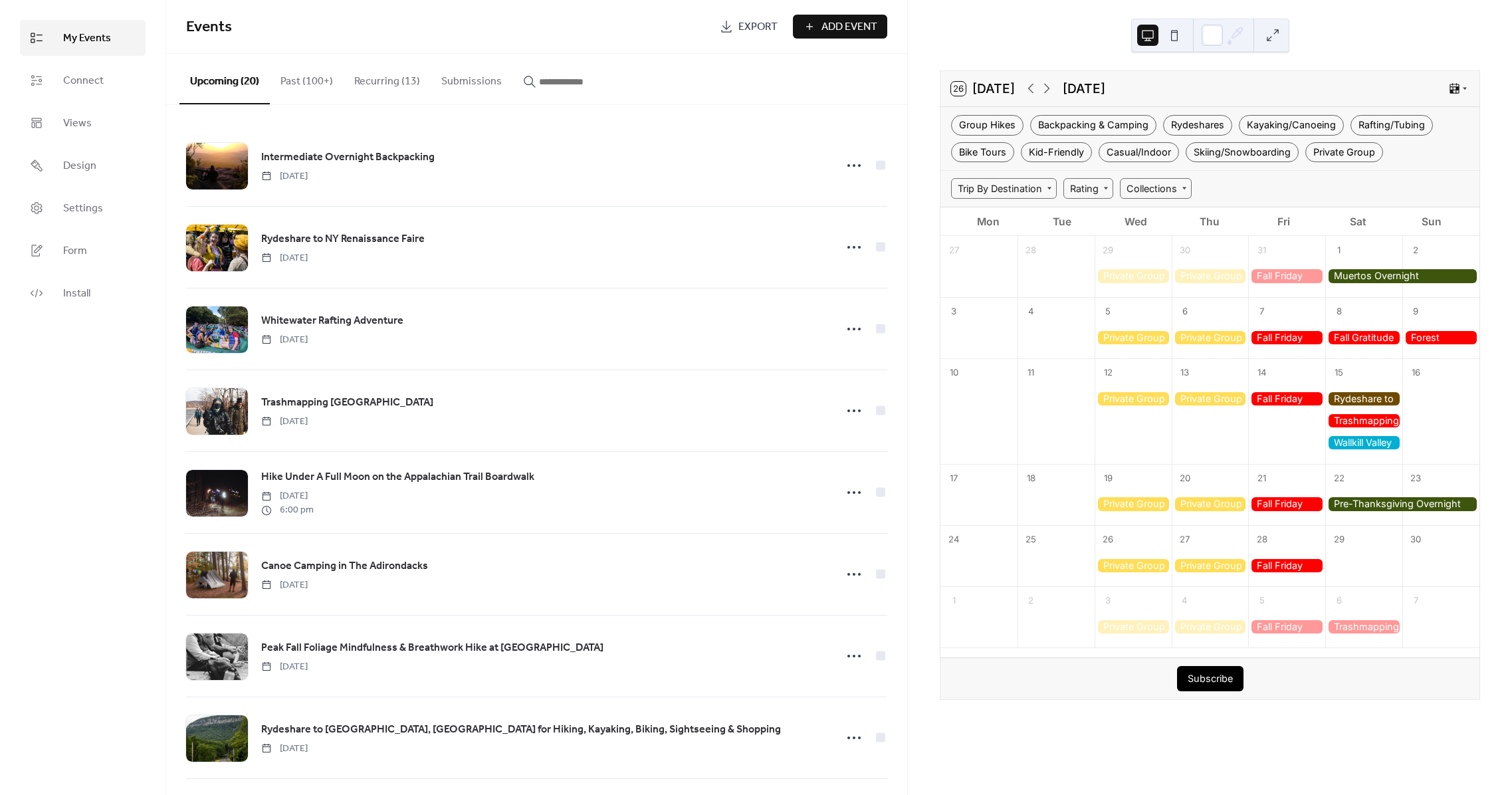
click at [1356, 399] on div at bounding box center [1364, 399] width 77 height 13
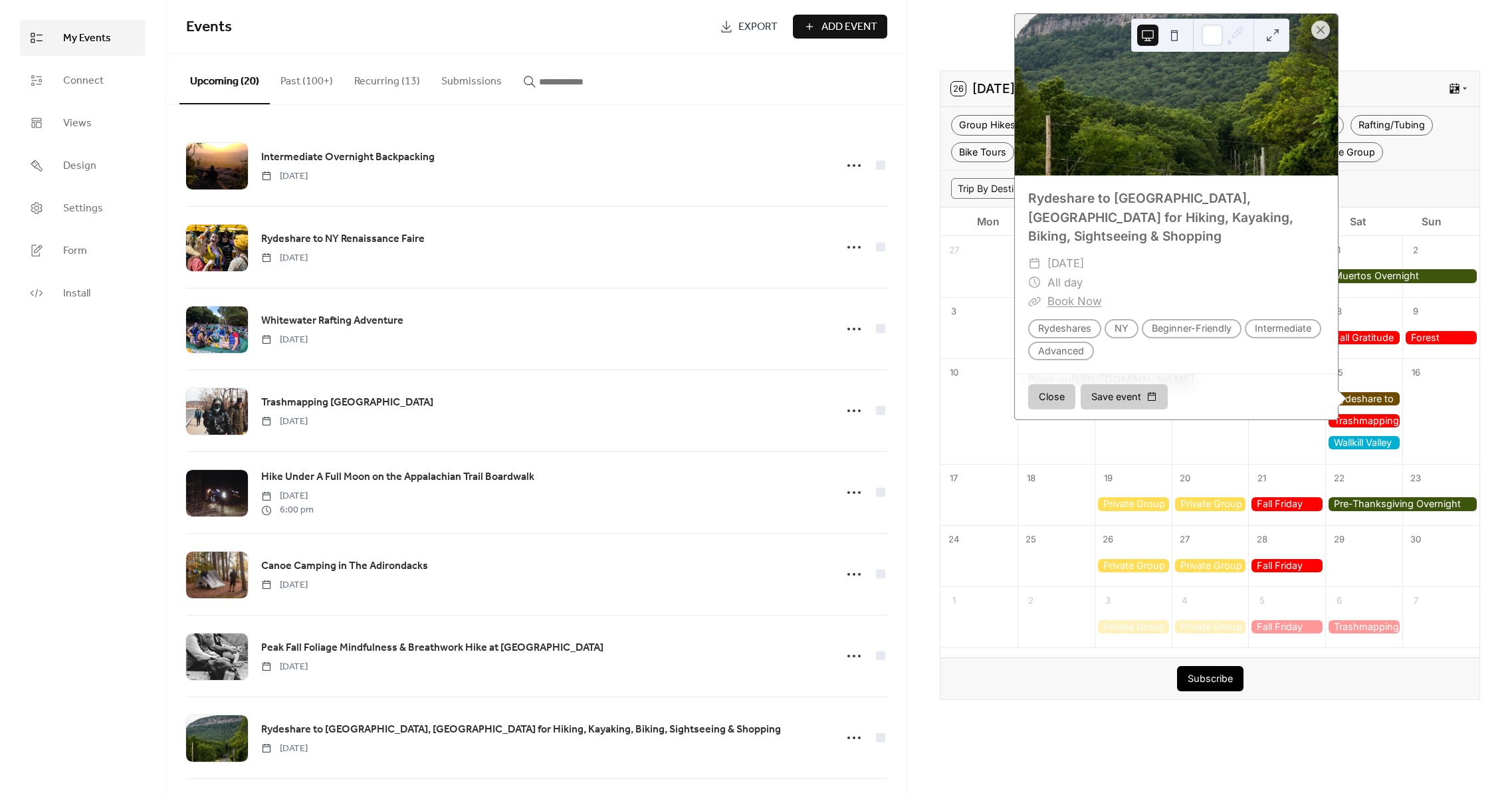
click at [1358, 442] on div at bounding box center [1364, 443] width 77 height 13
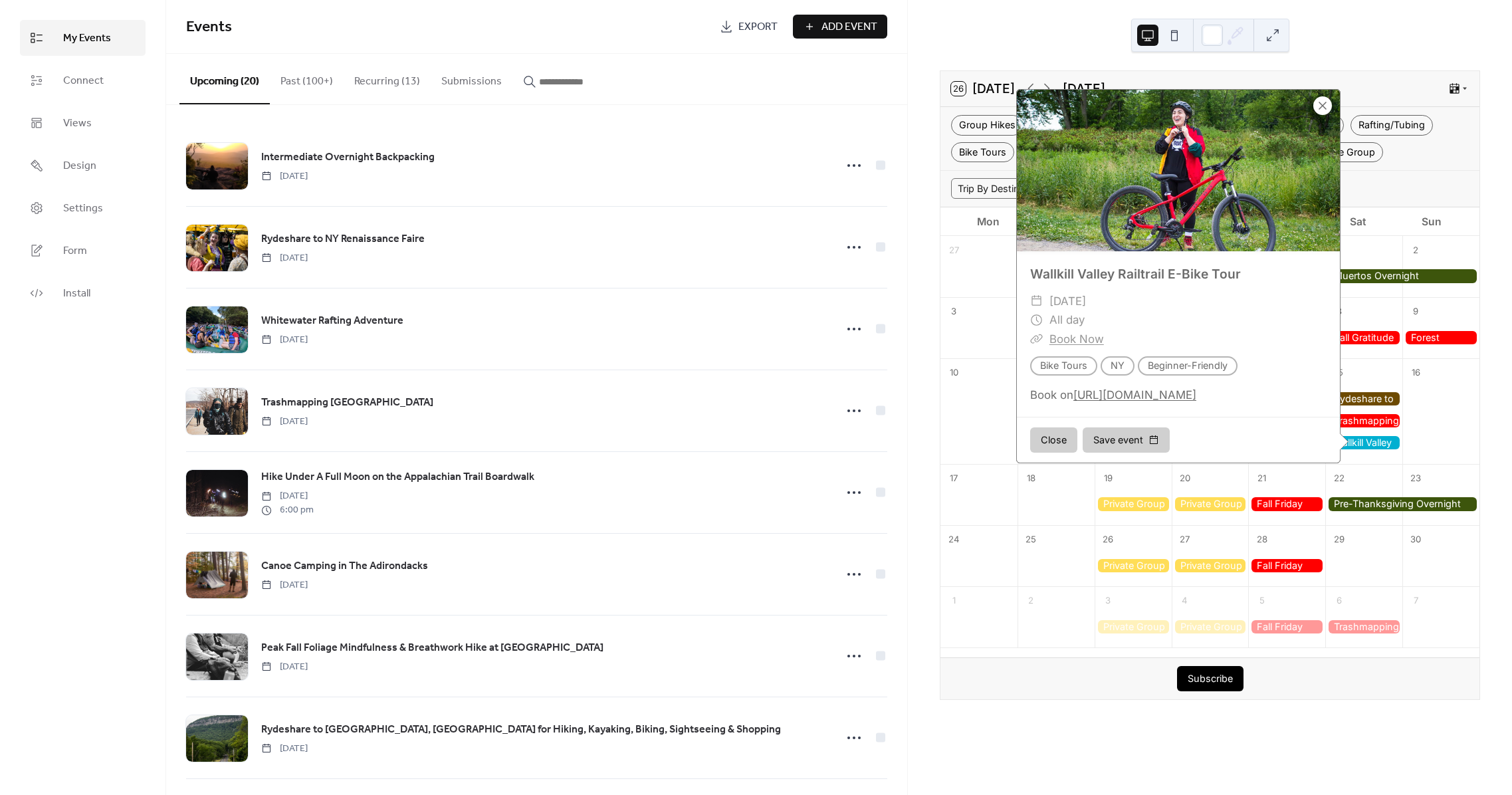
click at [1323, 109] on div at bounding box center [1322, 105] width 19 height 19
